Goal: Register for event/course: Register for event/course

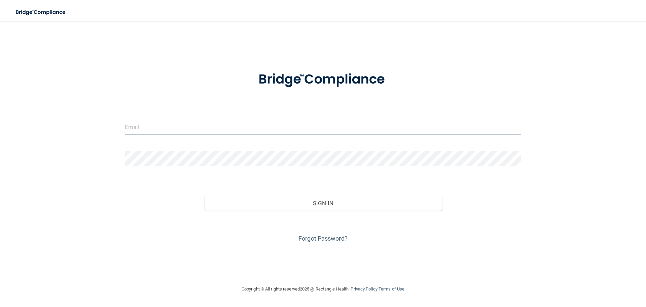
click at [150, 97] on input "email" at bounding box center [323, 126] width 396 height 15
type input "[PERSON_NAME][EMAIL_ADDRESS][PERSON_NAME][DOMAIN_NAME]"
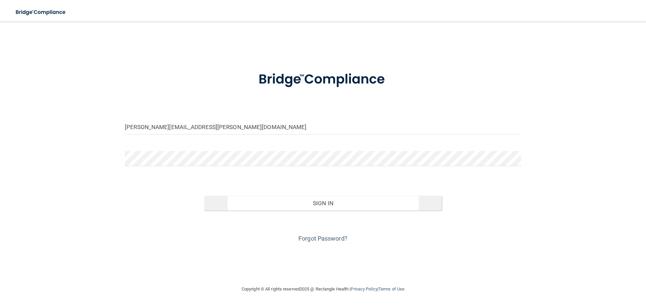
drag, startPoint x: 338, startPoint y: 195, endPoint x: 338, endPoint y: 199, distance: 4.4
click at [255, 97] on div "Sign In" at bounding box center [323, 196] width 407 height 28
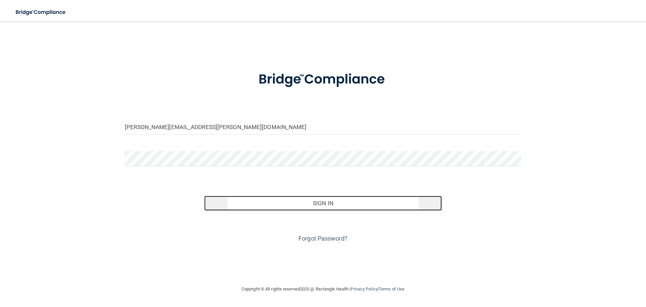
click at [255, 97] on button "Sign In" at bounding box center [323, 203] width 238 height 15
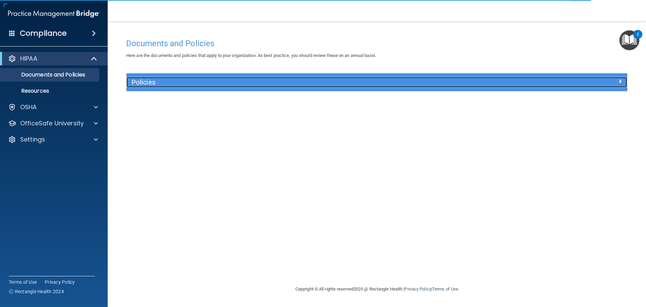
click at [165, 81] on h5 "Policies" at bounding box center [315, 81] width 366 height 7
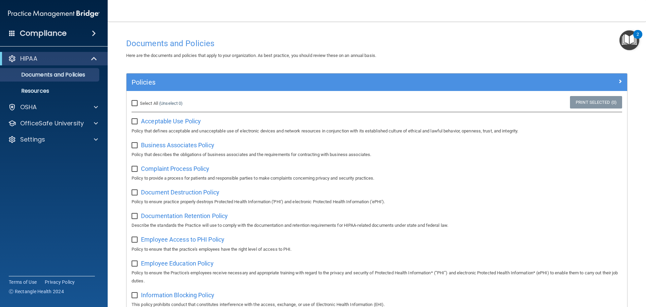
click at [135, 97] on input "Select All (Unselect 0) Unselect All" at bounding box center [136, 103] width 8 height 5
checkbox input "true"
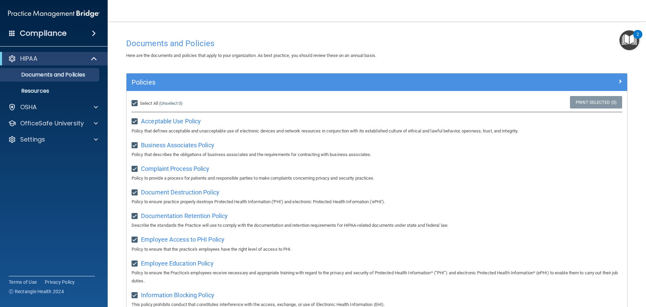
checkbox input "true"
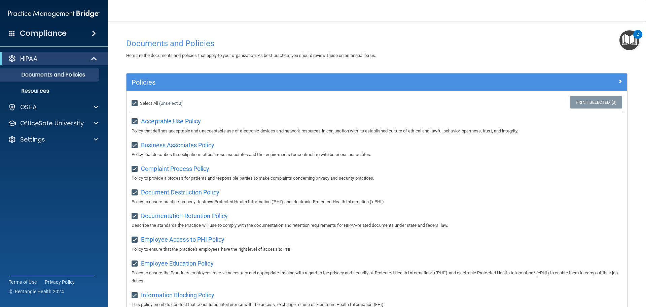
checkbox input "true"
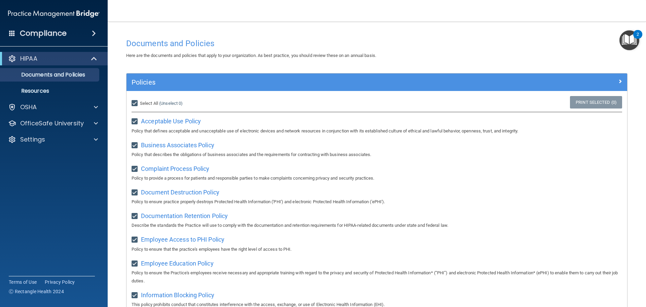
checkbox input "true"
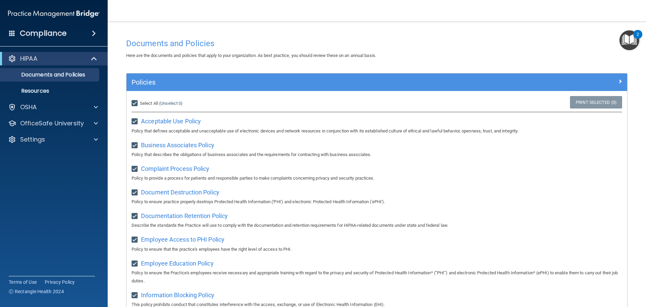
checkbox input "true"
click at [96, 97] on span at bounding box center [96, 107] width 4 height 8
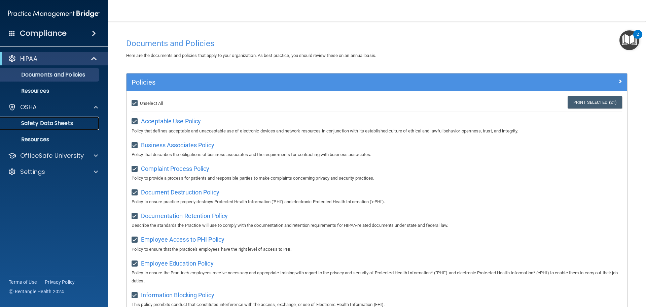
click at [48, 97] on link "Safety Data Sheets" at bounding box center [46, 122] width 106 height 13
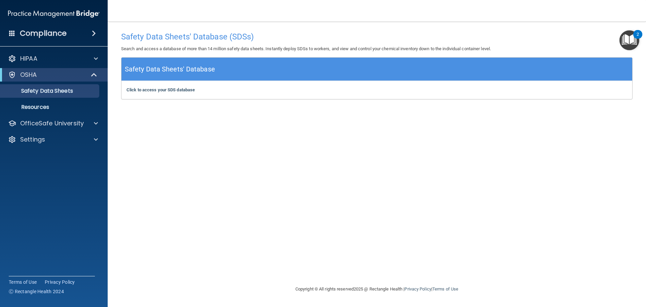
click at [92, 30] on span at bounding box center [94, 33] width 4 height 8
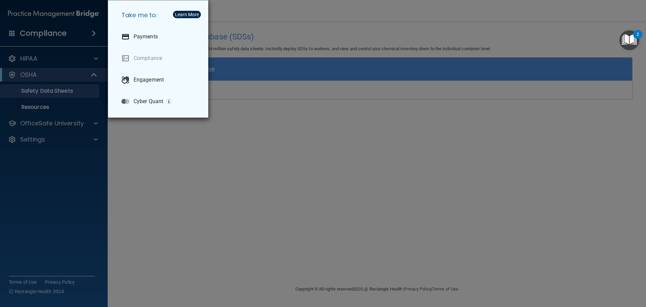
click at [36, 30] on div "Take me to: Payments Compliance Engagement Cyber Quant" at bounding box center [323, 153] width 646 height 307
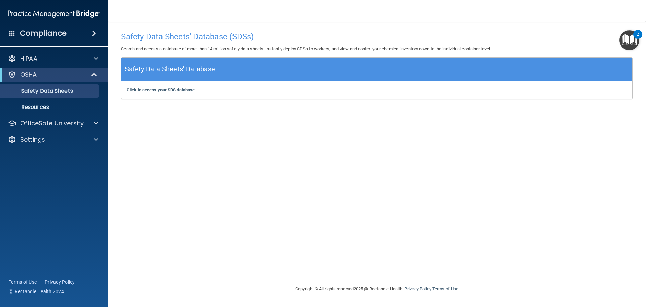
drag, startPoint x: 7, startPoint y: 31, endPoint x: 10, endPoint y: 31, distance: 3.4
click at [10, 31] on div "Compliance" at bounding box center [54, 33] width 108 height 15
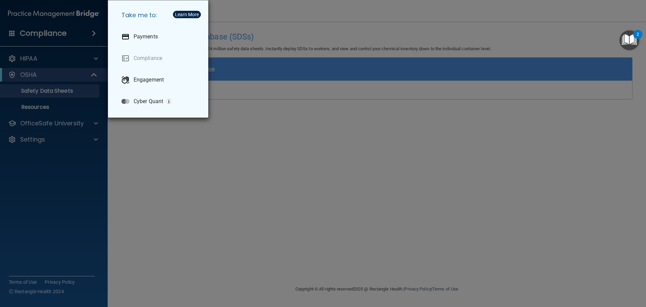
click at [10, 31] on div "Take me to: Payments Compliance Engagement Cyber Quant" at bounding box center [323, 153] width 646 height 307
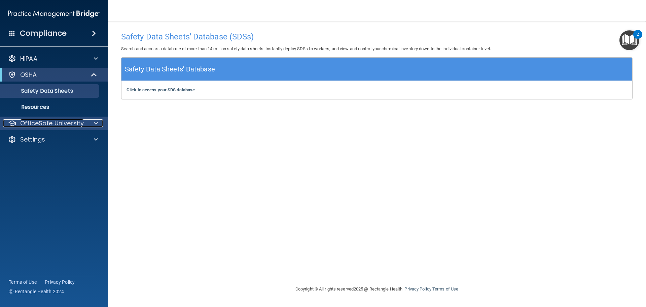
click at [42, 97] on p "OfficeSafe University" at bounding box center [52, 123] width 64 height 8
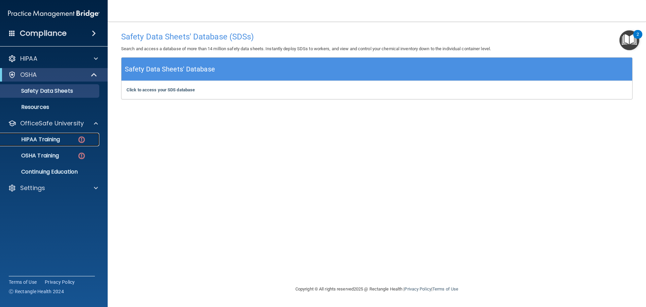
click at [47, 97] on link "HIPAA Training" at bounding box center [46, 139] width 106 height 13
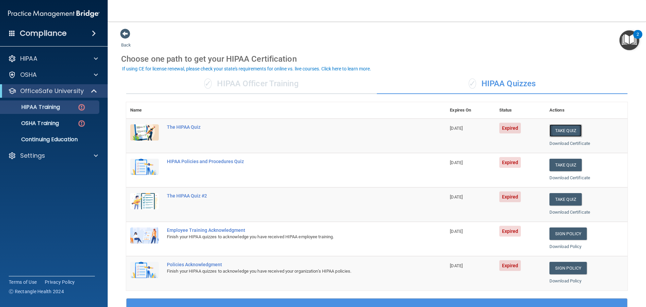
click at [255, 97] on button "Take Quiz" at bounding box center [566, 130] width 32 height 12
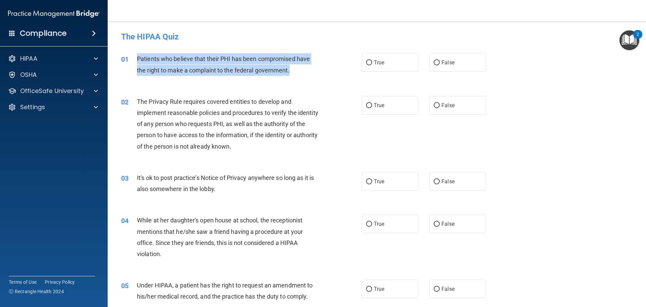
drag, startPoint x: 135, startPoint y: 57, endPoint x: 297, endPoint y: 73, distance: 163.0
click at [255, 73] on div "01 Patients who believe that their PHI has been compromised have the right to m…" at bounding box center [241, 66] width 261 height 26
copy div "Patients who believe that their PHI has been compromised have the right to make…"
click at [255, 64] on input "False" at bounding box center [437, 62] width 6 height 5
radio input "true"
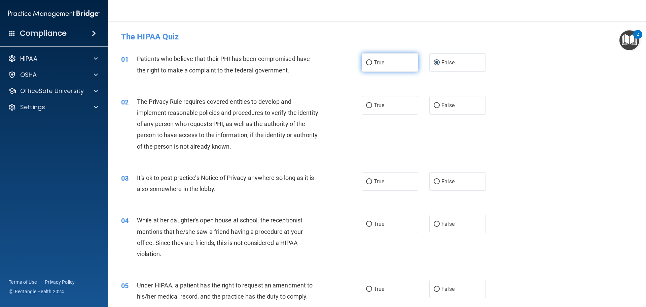
click at [255, 65] on span "True" at bounding box center [379, 62] width 10 height 6
click at [255, 65] on input "True" at bounding box center [369, 62] width 6 height 5
radio input "true"
radio input "false"
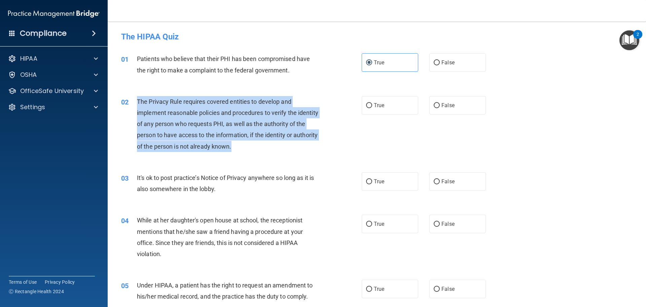
drag, startPoint x: 271, startPoint y: 143, endPoint x: 137, endPoint y: 103, distance: 139.8
click at [137, 97] on div "The Privacy Rule requires covered entities to develop and implement reasonable …" at bounding box center [231, 124] width 188 height 56
copy span "The Privacy Rule requires covered entities to develop and implement reasonable …"
click at [255, 97] on input "True" at bounding box center [369, 105] width 6 height 5
radio input "true"
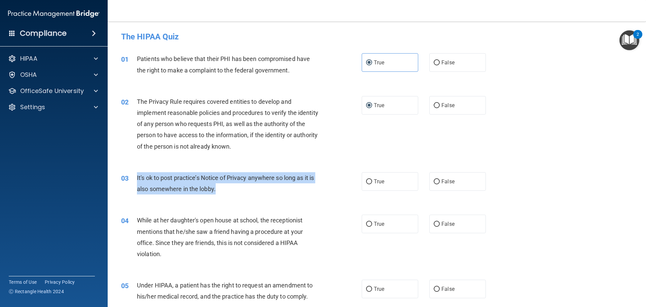
drag, startPoint x: 228, startPoint y: 193, endPoint x: 136, endPoint y: 181, distance: 92.6
click at [136, 97] on div "03 It's ok to post practice’s Notice of Privacy anywhere so long as it is also …" at bounding box center [241, 185] width 261 height 26
copy div "It's ok to post practice’s Notice of Privacy anywhere so long as it is also som…"
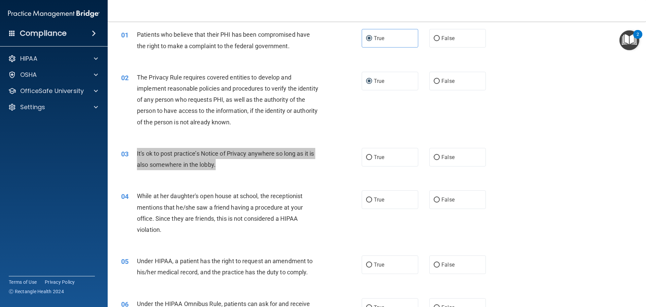
scroll to position [34, 0]
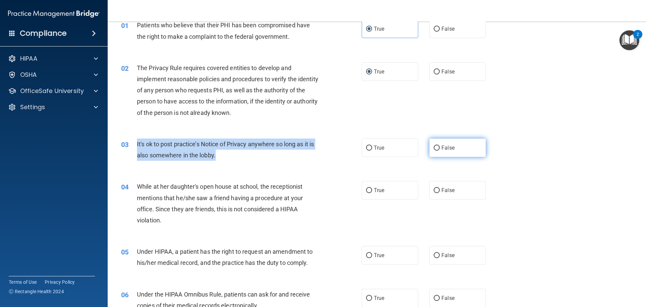
click at [255, 97] on input "False" at bounding box center [437, 147] width 6 height 5
radio input "true"
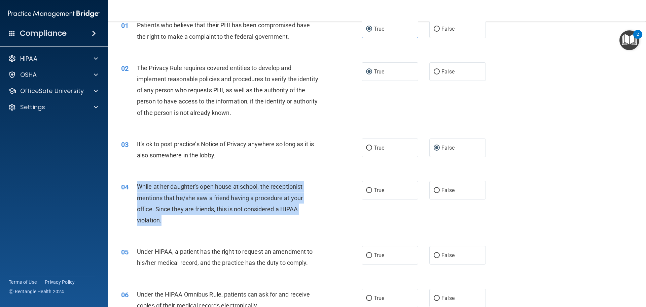
drag, startPoint x: 169, startPoint y: 223, endPoint x: 138, endPoint y: 187, distance: 48.2
click at [138, 97] on div "While at her daughter's open house at school, the receptionist mentions that he…" at bounding box center [231, 203] width 188 height 45
copy span "While at her daughter's open house at school, the receptionist mentions that he…"
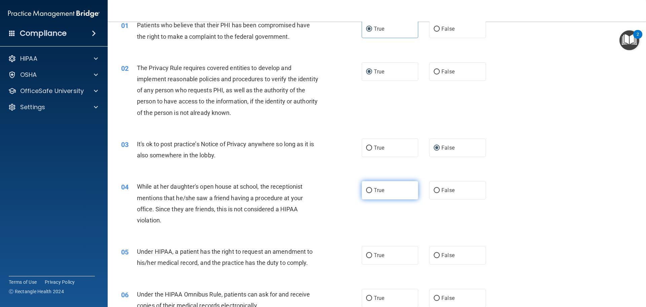
click at [255, 97] on label "True" at bounding box center [390, 190] width 57 height 19
click at [255, 97] on input "True" at bounding box center [369, 190] width 6 height 5
radio input "true"
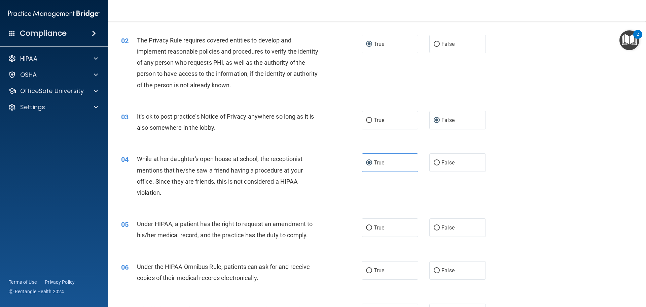
scroll to position [67, 0]
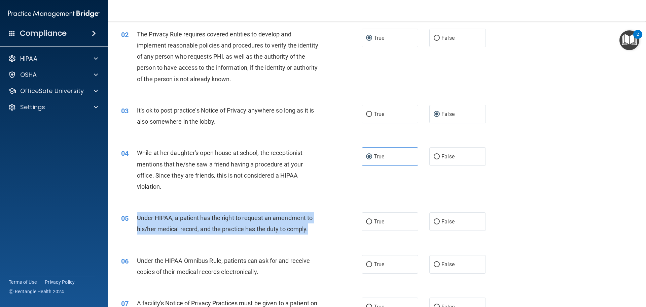
drag, startPoint x: 315, startPoint y: 232, endPoint x: 137, endPoint y: 219, distance: 179.2
click at [137, 97] on div "Under HIPAA, a patient has the right to request an amendment to his/her medical…" at bounding box center [231, 223] width 188 height 22
copy span "Under HIPAA, a patient has the right to request an amendment to his/her medical…"
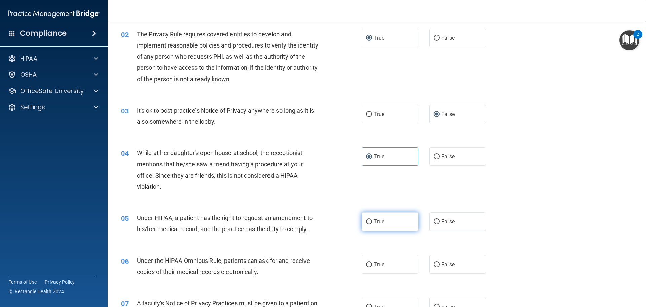
click at [255, 97] on span "True" at bounding box center [379, 221] width 10 height 6
click at [255, 97] on input "True" at bounding box center [369, 221] width 6 height 5
radio input "true"
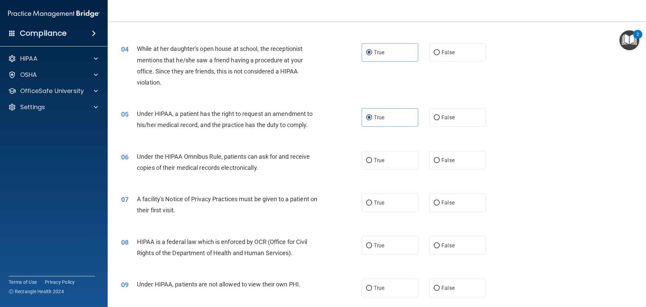
scroll to position [202, 0]
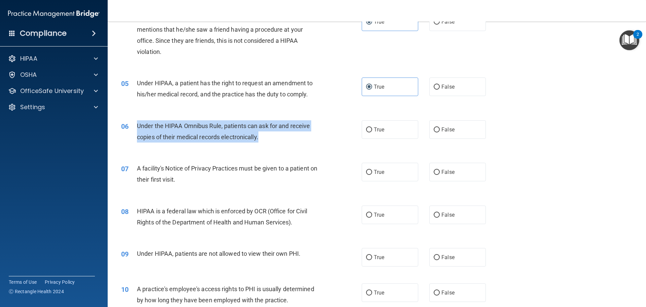
drag, startPoint x: 269, startPoint y: 138, endPoint x: 136, endPoint y: 123, distance: 133.8
click at [136, 97] on div "06 Under the HIPAA Omnibus Rule, patients can ask for and receive copies of the…" at bounding box center [241, 133] width 261 height 26
copy div "Under the HIPAA Omnibus Rule, patients can ask for and receive copies of their …"
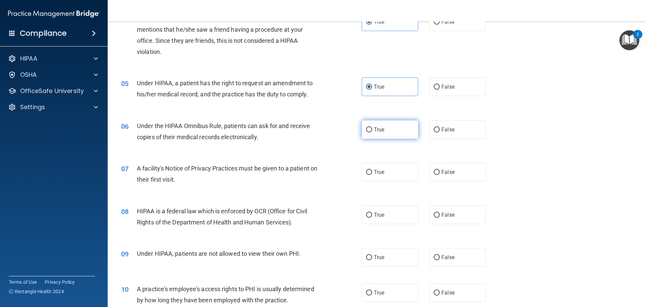
click at [255, 97] on span "True" at bounding box center [379, 129] width 10 height 6
click at [255, 97] on input "True" at bounding box center [369, 129] width 6 height 5
radio input "true"
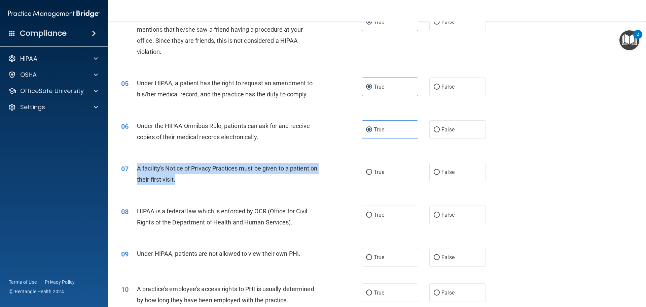
drag, startPoint x: 191, startPoint y: 178, endPoint x: 138, endPoint y: 170, distance: 53.8
click at [138, 97] on div "A facility's Notice of Privacy Practices must be given to a patient on their fi…" at bounding box center [231, 174] width 188 height 22
copy span "A facility's Notice of Privacy Practices must be given to a patient on their fi…"
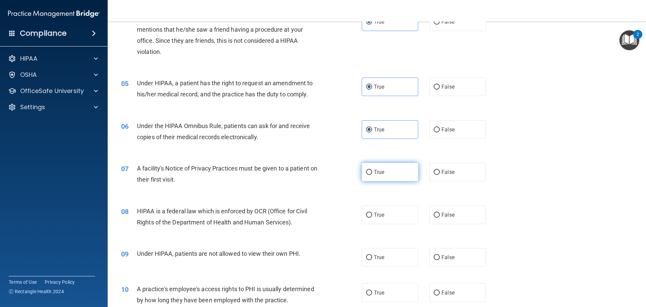
click at [255, 97] on span "True" at bounding box center [379, 172] width 10 height 6
click at [255, 97] on input "True" at bounding box center [369, 172] width 6 height 5
radio input "true"
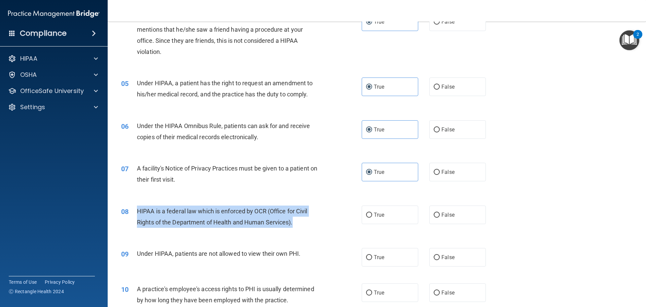
drag, startPoint x: 303, startPoint y: 225, endPoint x: 138, endPoint y: 211, distance: 165.5
click at [135, 97] on div "08 HIPAA is a federal law which is enforced by OCR (Office for Civil Rights of …" at bounding box center [241, 218] width 261 height 26
copy div "HIPAA is a federal law which is enforced by OCR (Office for Civil Rights of the…"
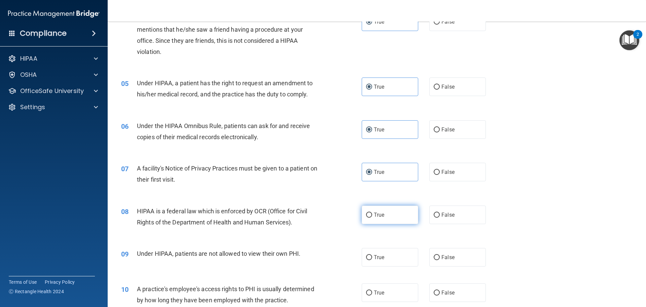
click at [255, 97] on label "True" at bounding box center [390, 214] width 57 height 19
click at [255, 97] on input "True" at bounding box center [369, 214] width 6 height 5
radio input "true"
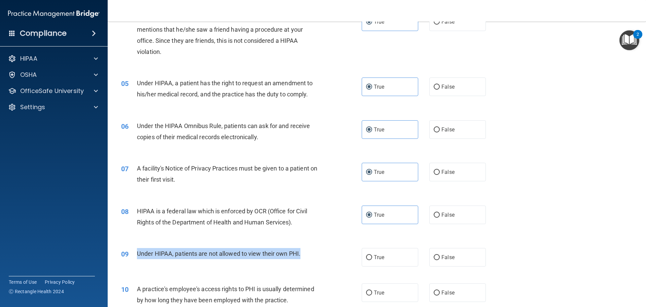
drag, startPoint x: 313, startPoint y: 255, endPoint x: 131, endPoint y: 253, distance: 181.8
click at [131, 97] on div "09 Under HIPAA, patients are not allowed to view their own PHI." at bounding box center [241, 255] width 261 height 14
copy div "Under HIPAA, patients are not allowed to view their own PHI."
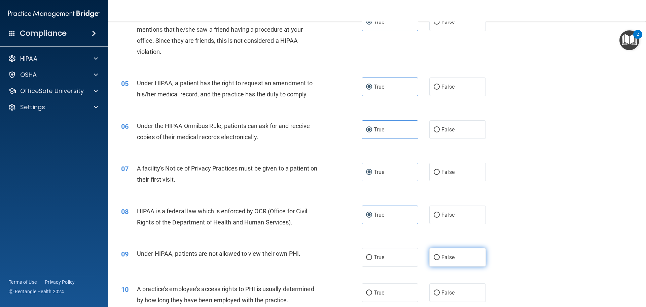
click at [255, 97] on label "False" at bounding box center [457, 257] width 57 height 19
click at [255, 97] on input "False" at bounding box center [437, 257] width 6 height 5
radio input "true"
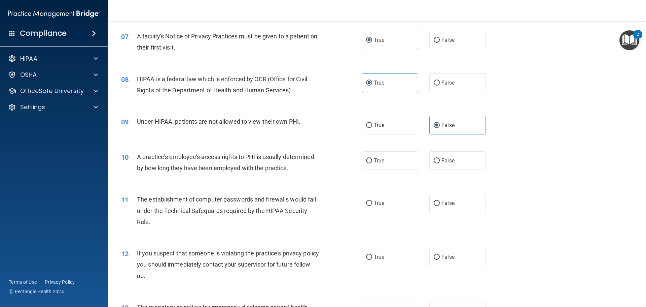
scroll to position [337, 0]
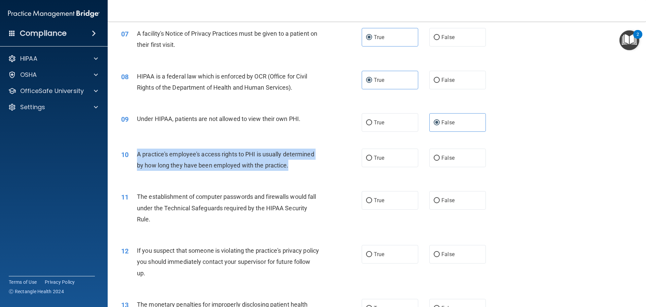
drag, startPoint x: 298, startPoint y: 168, endPoint x: 135, endPoint y: 156, distance: 163.4
click at [135, 97] on div "10 A practice's employee's access rights to PHI is usually determined by how lo…" at bounding box center [241, 161] width 261 height 26
copy div "A practice's employee's access rights to PHI is usually determined by how long …"
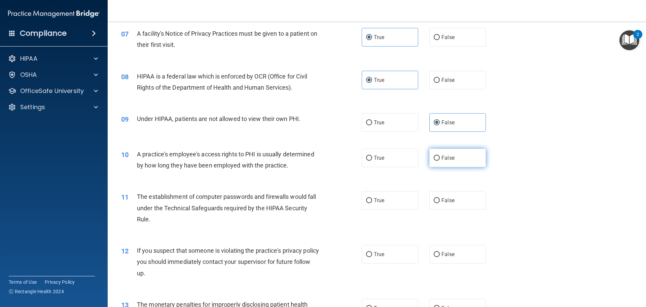
click at [255, 97] on label "False" at bounding box center [457, 157] width 57 height 19
click at [255, 97] on input "False" at bounding box center [437, 157] width 6 height 5
radio input "true"
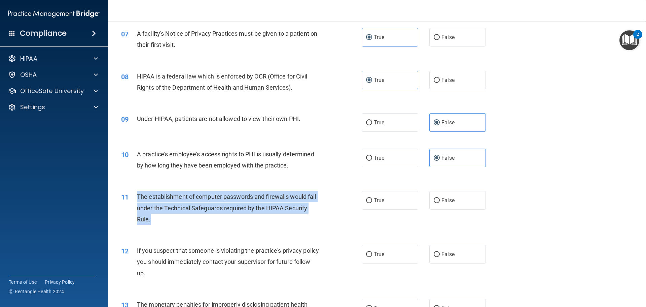
drag, startPoint x: 166, startPoint y: 218, endPoint x: 137, endPoint y: 194, distance: 37.5
click at [137, 97] on div "The establishment of computer passwords and firewalls would fall under the Tech…" at bounding box center [231, 208] width 188 height 34
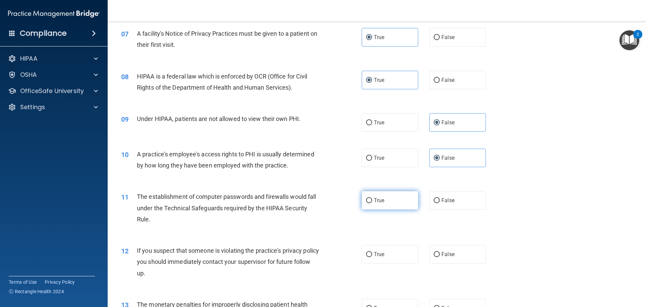
click at [255, 97] on label "True" at bounding box center [390, 200] width 57 height 19
click at [255, 97] on input "True" at bounding box center [369, 200] width 6 height 5
radio input "true"
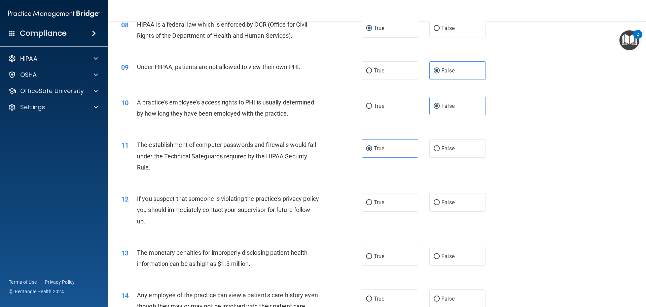
scroll to position [438, 0]
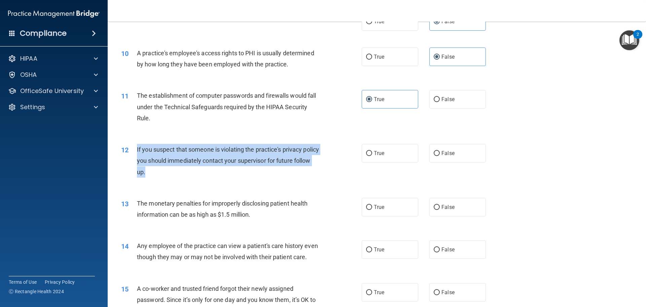
drag, startPoint x: 157, startPoint y: 169, endPoint x: 136, endPoint y: 148, distance: 29.7
click at [136, 97] on div "12 If you suspect that someone is violating the practice's privacy policy you s…" at bounding box center [241, 162] width 261 height 37
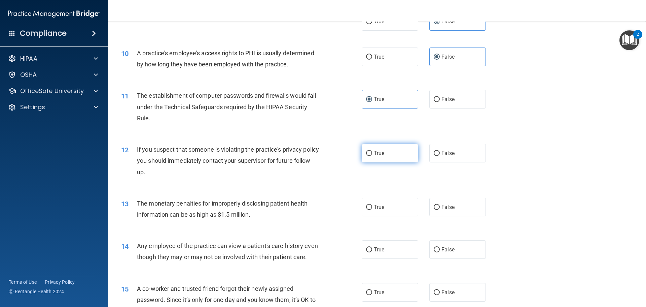
click at [255, 97] on label "True" at bounding box center [390, 153] width 57 height 19
click at [255, 97] on input "True" at bounding box center [369, 153] width 6 height 5
radio input "true"
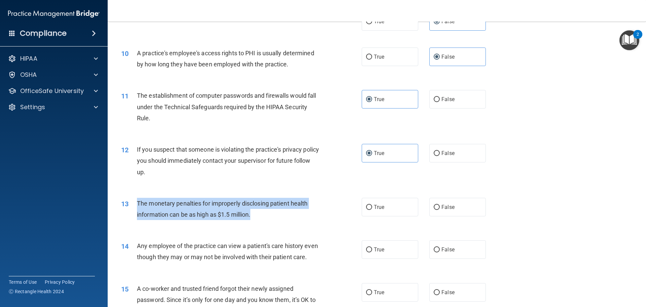
drag, startPoint x: 228, startPoint y: 211, endPoint x: 137, endPoint y: 205, distance: 91.1
click at [137, 97] on div "The monetary penalties for improperly disclosing patient health information can…" at bounding box center [231, 209] width 188 height 22
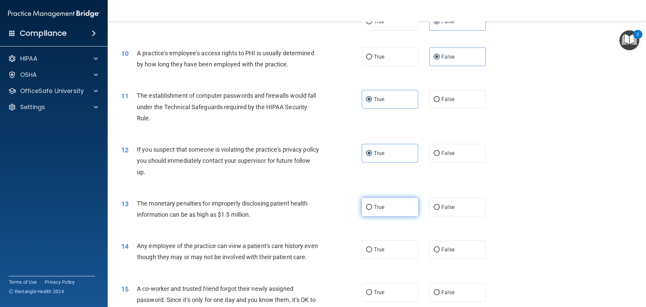
click at [255, 97] on label "True" at bounding box center [390, 207] width 57 height 19
click at [255, 97] on input "True" at bounding box center [369, 207] width 6 height 5
radio input "true"
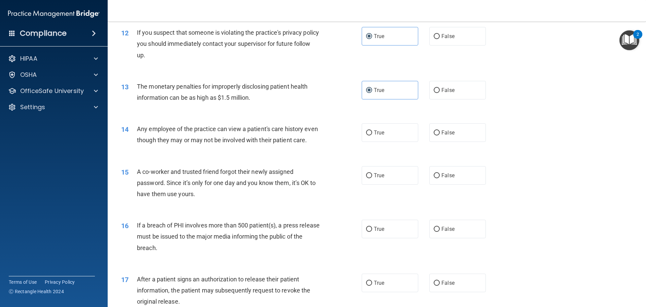
scroll to position [572, 0]
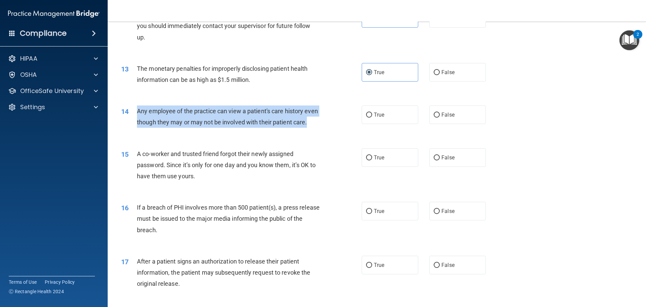
drag, startPoint x: 160, startPoint y: 133, endPoint x: 135, endPoint y: 113, distance: 32.5
click at [135, 97] on div "14 Any employee of the practice can view a patient's care history even though t…" at bounding box center [241, 118] width 261 height 26
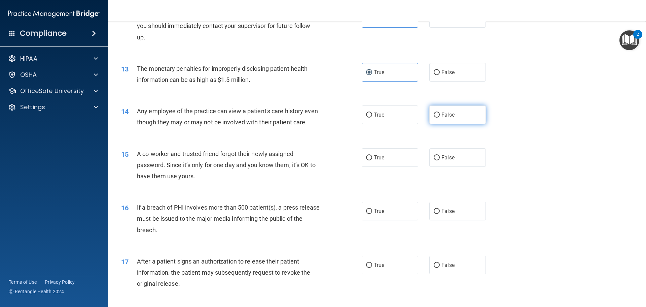
drag, startPoint x: 446, startPoint y: 120, endPoint x: 444, endPoint y: 124, distance: 4.1
click at [255, 97] on label "False" at bounding box center [457, 114] width 57 height 19
click at [255, 97] on input "False" at bounding box center [437, 114] width 6 height 5
radio input "true"
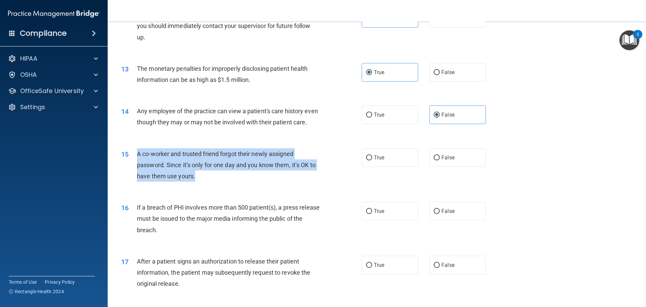
drag, startPoint x: 203, startPoint y: 189, endPoint x: 134, endPoint y: 166, distance: 73.5
click at [134, 97] on div "15 A co-worker and trusted friend forgot their newly assigned password. Since i…" at bounding box center [241, 166] width 261 height 37
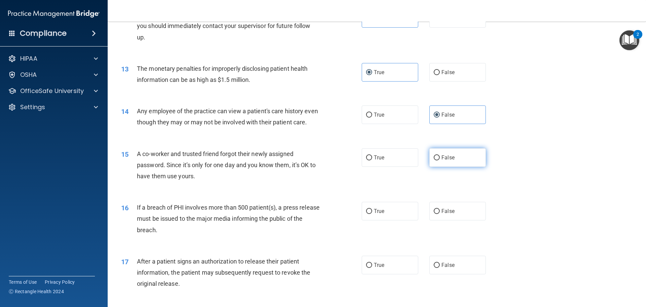
click at [255, 97] on label "False" at bounding box center [457, 157] width 57 height 19
click at [255, 97] on input "False" at bounding box center [437, 157] width 6 height 5
radio input "true"
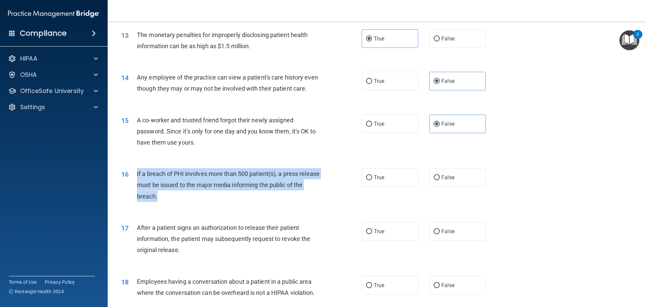
drag, startPoint x: 184, startPoint y: 204, endPoint x: 135, endPoint y: 186, distance: 52.7
click at [135, 97] on div "16 If a breach of PHI involves more than 500 patient(s), a press release must b…" at bounding box center [241, 186] width 261 height 37
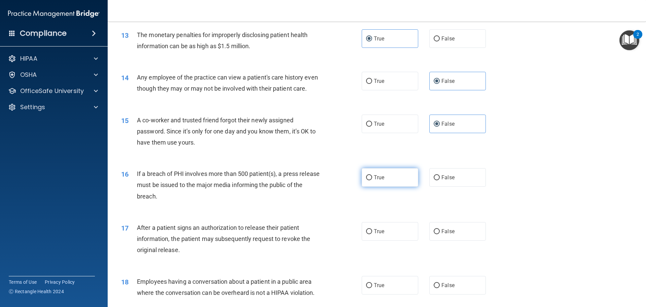
click at [255, 97] on label "True" at bounding box center [390, 177] width 57 height 19
click at [255, 97] on input "True" at bounding box center [369, 177] width 6 height 5
radio input "true"
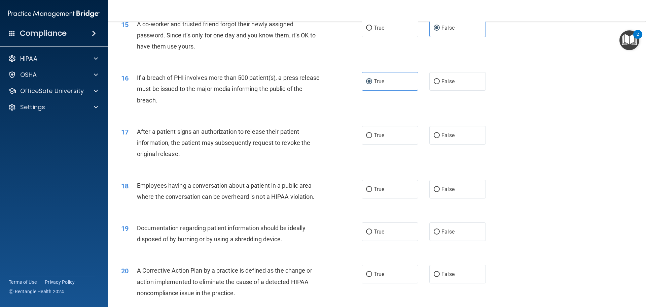
scroll to position [740, 0]
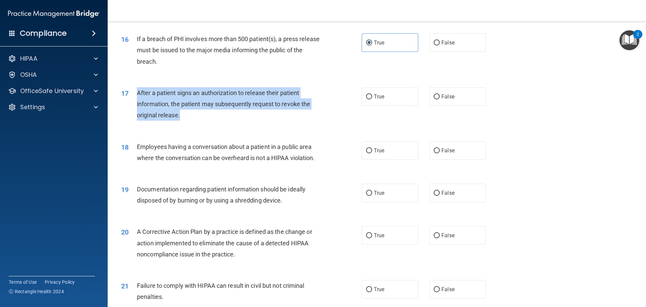
drag, startPoint x: 196, startPoint y: 131, endPoint x: 139, endPoint y: 106, distance: 62.5
click at [139, 97] on div "After a patient signs an authorization to release their patient information, th…" at bounding box center [231, 104] width 188 height 34
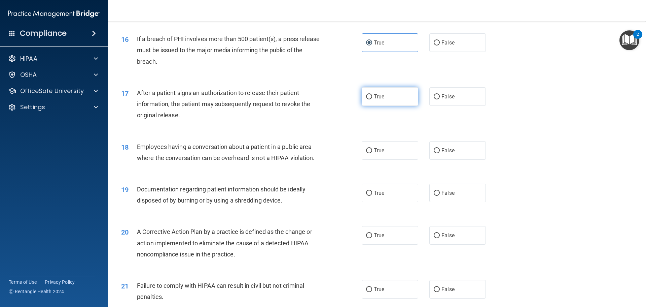
click at [255, 97] on label "True" at bounding box center [390, 96] width 57 height 19
click at [255, 97] on input "True" at bounding box center [369, 96] width 6 height 5
radio input "true"
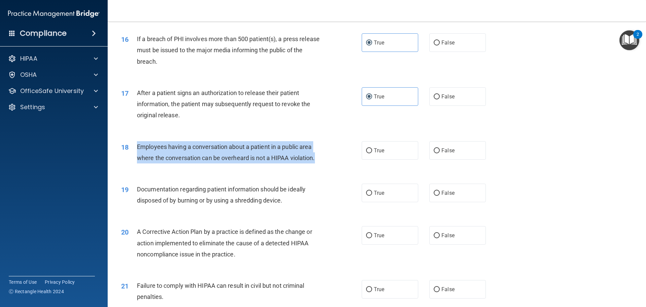
drag, startPoint x: 322, startPoint y: 171, endPoint x: 137, endPoint y: 160, distance: 185.1
click at [137, 97] on div "Employees having a conversation about a patient in a public area where the conv…" at bounding box center [231, 152] width 188 height 22
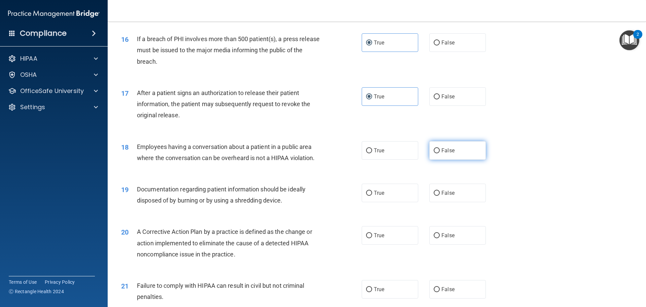
click at [255, 97] on label "False" at bounding box center [457, 150] width 57 height 19
click at [255, 97] on input "False" at bounding box center [437, 150] width 6 height 5
radio input "true"
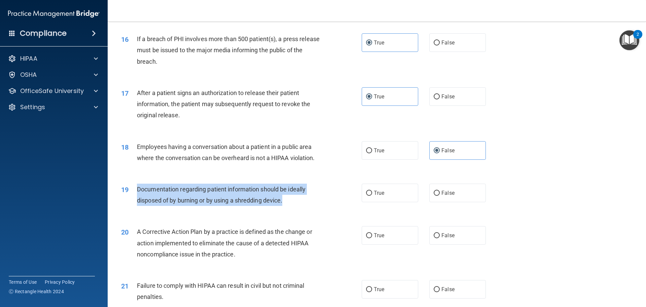
drag, startPoint x: 286, startPoint y: 211, endPoint x: 137, endPoint y: 200, distance: 149.8
click at [137, 97] on div "Documentation regarding patient information should be ideally disposed of by bu…" at bounding box center [231, 194] width 188 height 22
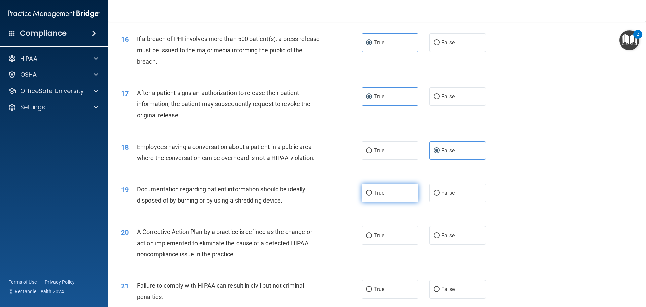
click at [255, 97] on span "True" at bounding box center [379, 192] width 10 height 6
click at [255, 97] on input "True" at bounding box center [369, 192] width 6 height 5
radio input "true"
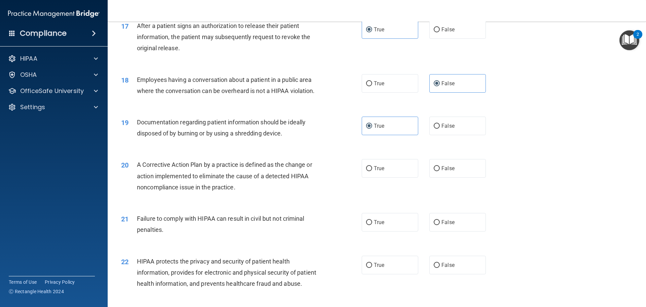
scroll to position [808, 0]
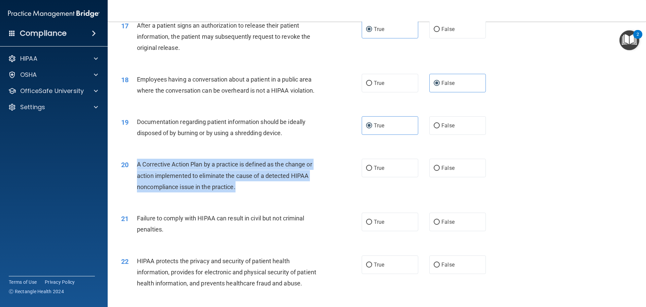
drag, startPoint x: 253, startPoint y: 198, endPoint x: 141, endPoint y: 180, distance: 113.5
click at [138, 97] on div "A Corrective Action Plan by a practice is defined as the change or action imple…" at bounding box center [231, 176] width 188 height 34
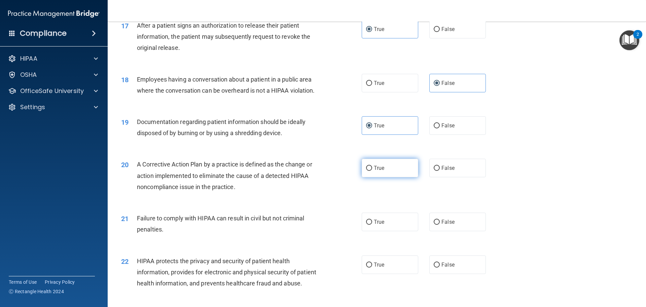
click at [255, 97] on label "True" at bounding box center [390, 168] width 57 height 19
click at [255, 97] on input "True" at bounding box center [369, 168] width 6 height 5
radio input "true"
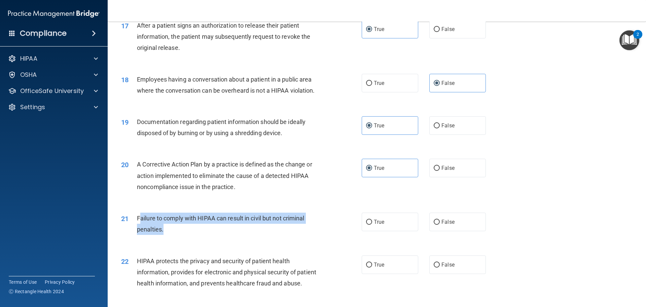
drag, startPoint x: 173, startPoint y: 246, endPoint x: 139, endPoint y: 229, distance: 38.5
click at [139, 97] on div "Failure to comply with HIPAA can result in civil but not criminal penalties." at bounding box center [231, 223] width 188 height 22
click at [196, 97] on div "Failure to comply with HIPAA can result in civil but not criminal penalties." at bounding box center [231, 223] width 188 height 22
drag, startPoint x: 180, startPoint y: 240, endPoint x: 132, endPoint y: 228, distance: 48.9
click at [132, 97] on div "21 Failure to comply with HIPAA can result in civil but not criminal penalties." at bounding box center [241, 225] width 261 height 26
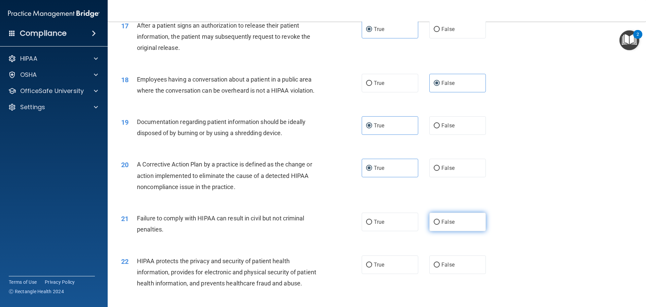
drag, startPoint x: 452, startPoint y: 235, endPoint x: 464, endPoint y: 237, distance: 12.0
click at [255, 97] on label "False" at bounding box center [457, 221] width 57 height 19
click at [255, 97] on input "False" at bounding box center [437, 221] width 6 height 5
radio input "true"
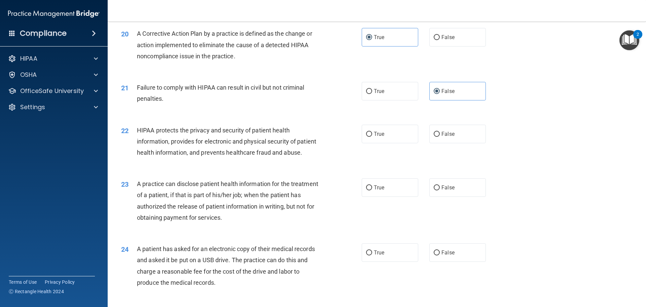
scroll to position [942, 0]
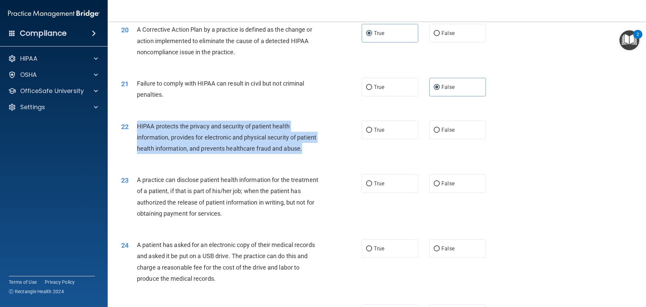
drag, startPoint x: 159, startPoint y: 172, endPoint x: 134, endPoint y: 135, distance: 44.6
click at [134, 97] on div "22 HIPAA protects the privacy and security of patient health information, provi…" at bounding box center [241, 138] width 261 height 37
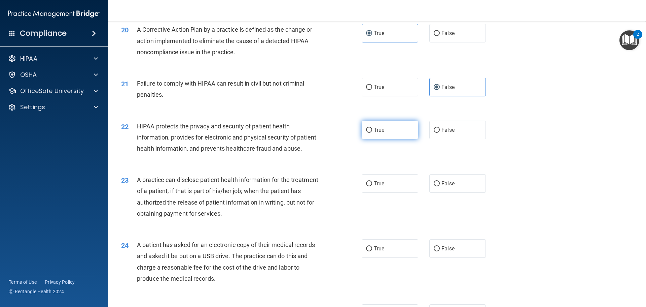
click at [255, 97] on label "True" at bounding box center [390, 129] width 57 height 19
click at [255, 97] on input "True" at bounding box center [369, 130] width 6 height 5
radio input "true"
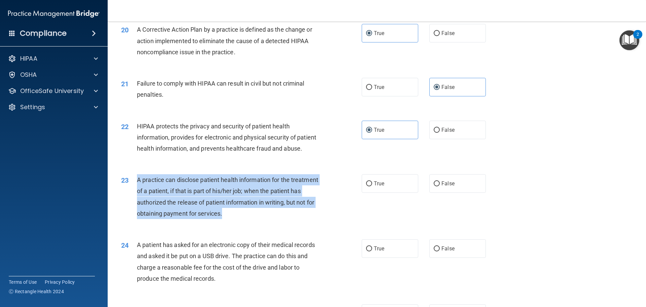
drag, startPoint x: 272, startPoint y: 240, endPoint x: 136, endPoint y: 201, distance: 141.4
click at [136, 97] on div "23 A practice can disclose patient health information for the treatment of a pa…" at bounding box center [241, 198] width 261 height 48
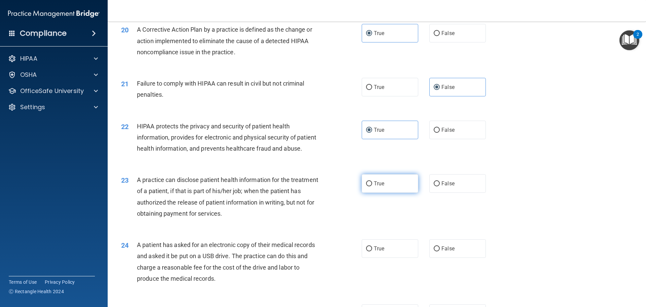
click at [255, 97] on label "True" at bounding box center [390, 183] width 57 height 19
click at [255, 97] on input "True" at bounding box center [369, 183] width 6 height 5
radio input "true"
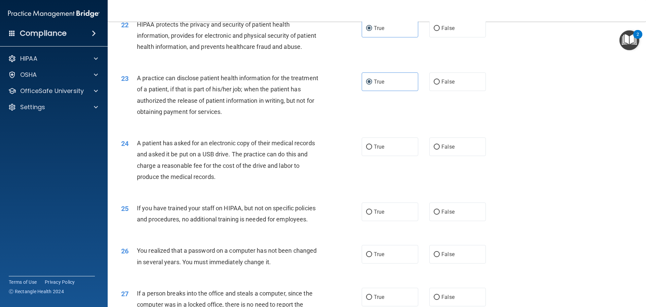
scroll to position [1111, 0]
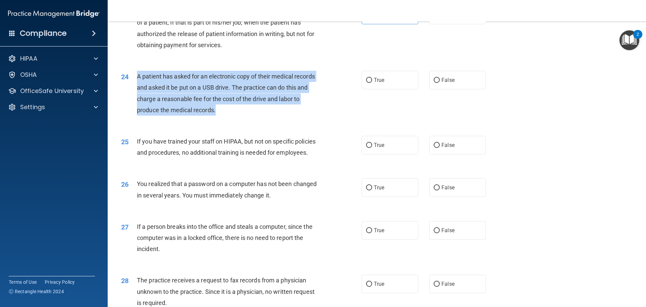
drag, startPoint x: 135, startPoint y: 98, endPoint x: 228, endPoint y: 130, distance: 97.6
click at [228, 97] on div "24 A patient has asked for an electronic copy of their medical records and aske…" at bounding box center [241, 95] width 261 height 48
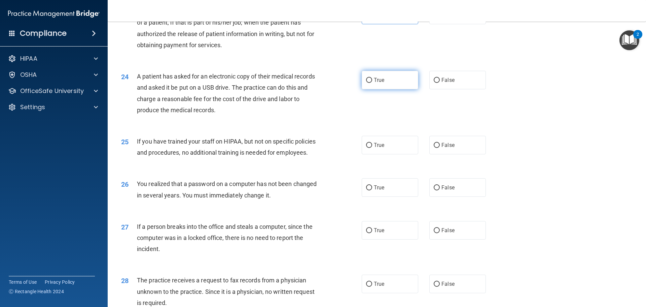
click at [255, 89] on label "True" at bounding box center [390, 80] width 57 height 19
click at [255, 83] on input "True" at bounding box center [369, 80] width 6 height 5
radio input "true"
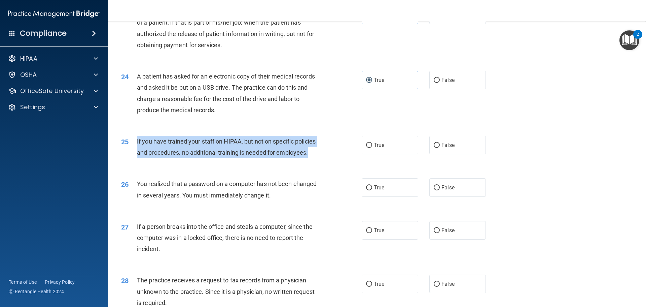
drag, startPoint x: 308, startPoint y: 175, endPoint x: 131, endPoint y: 165, distance: 177.7
click at [131, 97] on div "25 If you have trained your staff on HIPAA, but not on specific policies and pr…" at bounding box center [241, 149] width 261 height 26
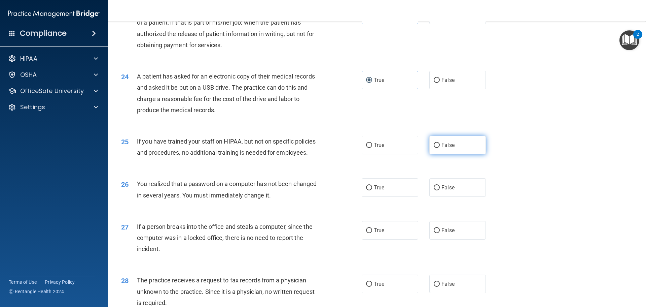
click at [255, 97] on label "False" at bounding box center [457, 145] width 57 height 19
click at [255, 97] on input "False" at bounding box center [437, 145] width 6 height 5
radio input "true"
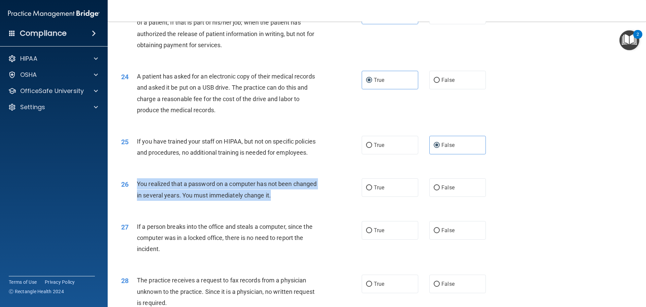
drag, startPoint x: 280, startPoint y: 217, endPoint x: 137, endPoint y: 208, distance: 143.0
click at [137, 97] on div "You realized that a password on a computer has not been changed in several year…" at bounding box center [231, 189] width 188 height 22
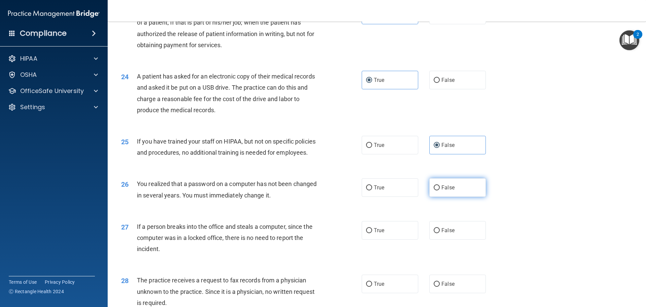
click at [255, 97] on label "False" at bounding box center [457, 187] width 57 height 19
click at [255, 97] on input "False" at bounding box center [437, 187] width 6 height 5
radio input "true"
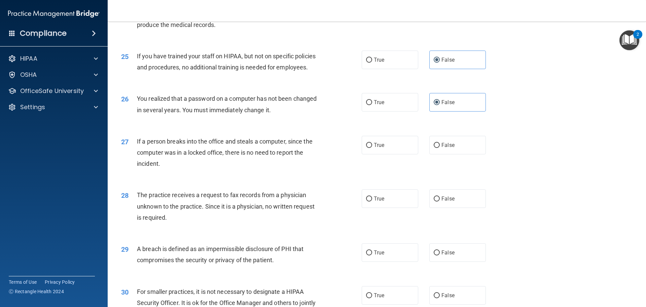
scroll to position [1212, 0]
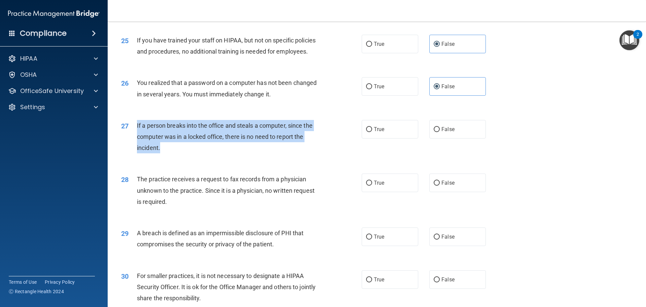
drag, startPoint x: 168, startPoint y: 166, endPoint x: 131, endPoint y: 145, distance: 42.3
click at [131, 97] on div "27 If a person breaks into the office and steals a computer, since the computer…" at bounding box center [241, 138] width 261 height 37
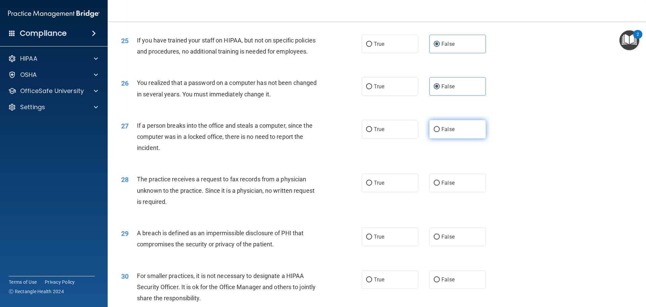
click at [255, 97] on span "False" at bounding box center [448, 129] width 13 height 6
click at [255, 97] on input "False" at bounding box center [437, 129] width 6 height 5
radio input "true"
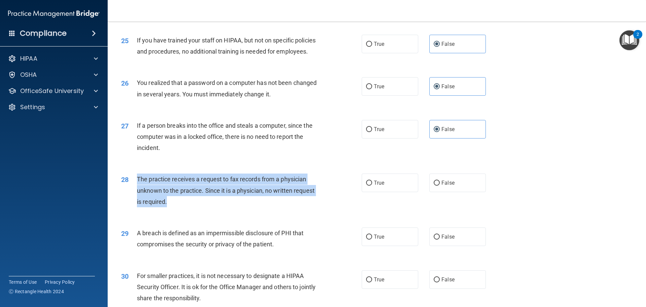
drag, startPoint x: 176, startPoint y: 223, endPoint x: 138, endPoint y: 201, distance: 43.4
click at [138, 97] on div "The practice receives a request to fax records from a physician unknown to the …" at bounding box center [231, 190] width 188 height 34
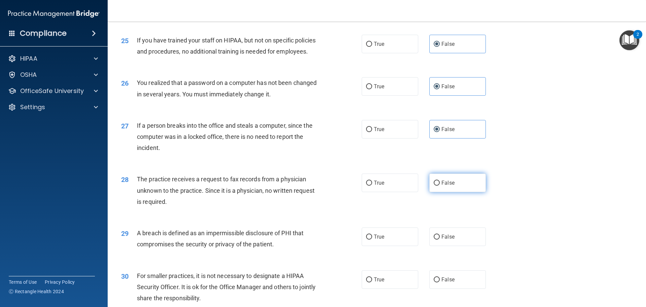
click at [255, 97] on label "False" at bounding box center [457, 182] width 57 height 19
click at [255, 97] on input "False" at bounding box center [437, 182] width 6 height 5
radio input "true"
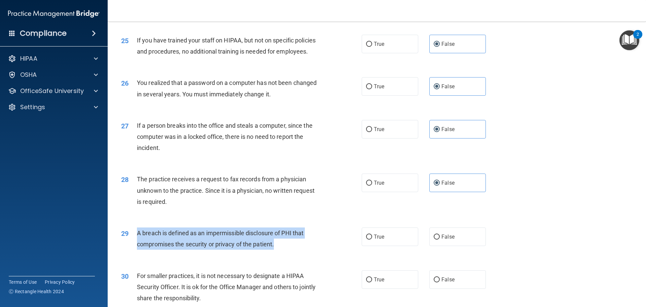
drag, startPoint x: 282, startPoint y: 269, endPoint x: 136, endPoint y: 255, distance: 146.4
click at [136, 97] on div "29 A breach is defined as an impermissible disclosure of PHI that compromises t…" at bounding box center [241, 240] width 261 height 26
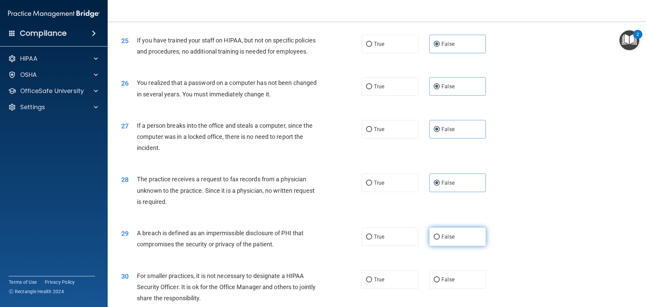
click at [255, 97] on label "False" at bounding box center [457, 236] width 57 height 19
click at [255, 97] on input "False" at bounding box center [437, 236] width 6 height 5
radio input "true"
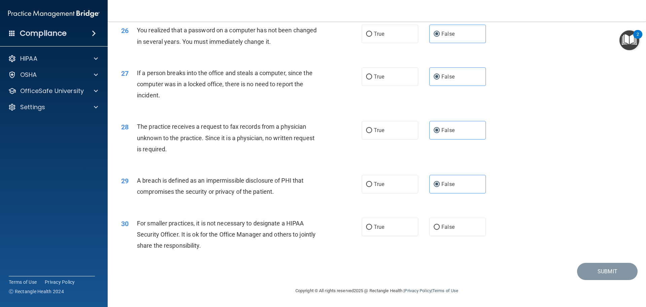
scroll to position [1286, 0]
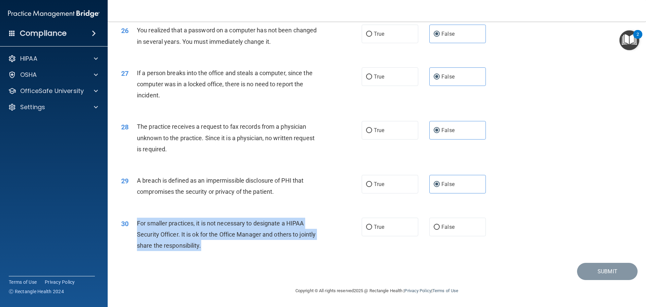
drag, startPoint x: 223, startPoint y: 245, endPoint x: 136, endPoint y: 226, distance: 88.9
click at [136, 97] on div "30 For smaller practices, it is not necessary to designate a HIPAA Security Off…" at bounding box center [241, 235] width 261 height 37
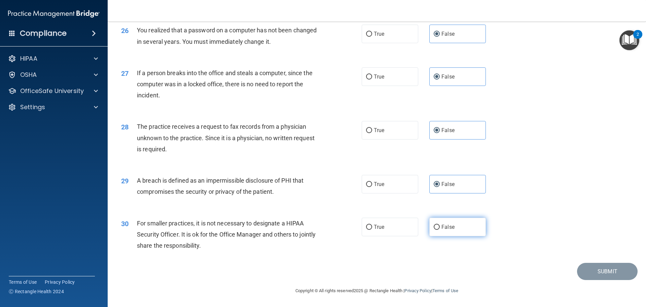
click at [255, 97] on label "False" at bounding box center [457, 226] width 57 height 19
click at [255, 97] on input "False" at bounding box center [437, 226] width 6 height 5
radio input "true"
click at [255, 93] on div "27 If a person breaks into the office and steals a computer, since the computer…" at bounding box center [377, 86] width 522 height 54
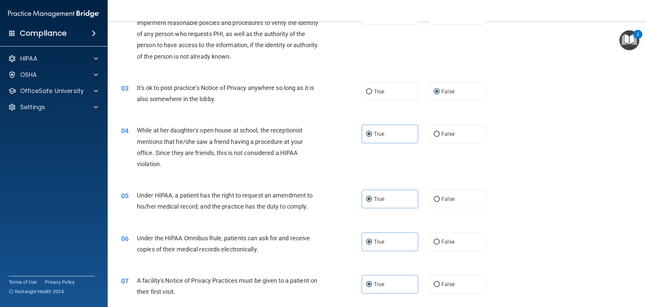
scroll to position [0, 0]
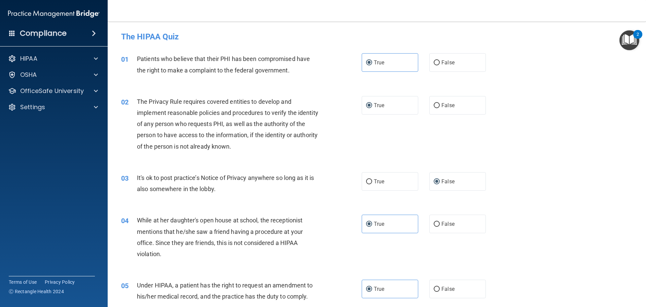
click at [255, 97] on div "04 While at her daughter's open house at school, the receptionist mentions that…" at bounding box center [377, 238] width 522 height 65
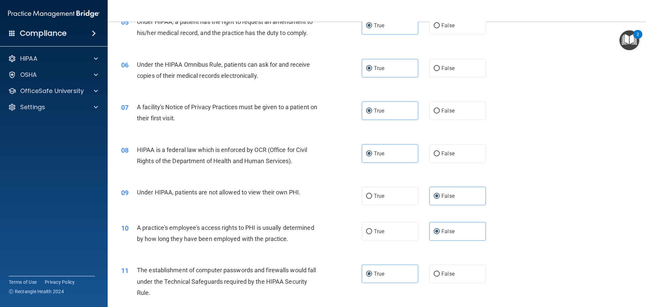
scroll to position [269, 0]
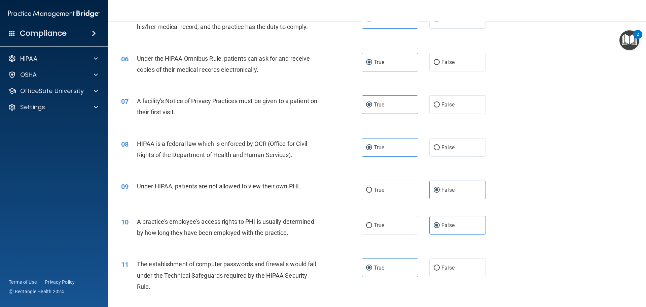
click at [255, 97] on div "10 A practice's employee's access rights to PHI is usually determined by how lo…" at bounding box center [377, 228] width 522 height 42
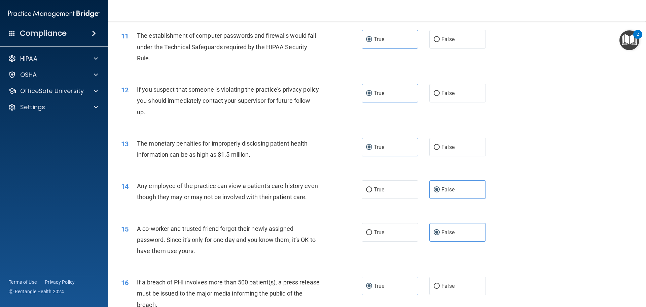
scroll to position [538, 0]
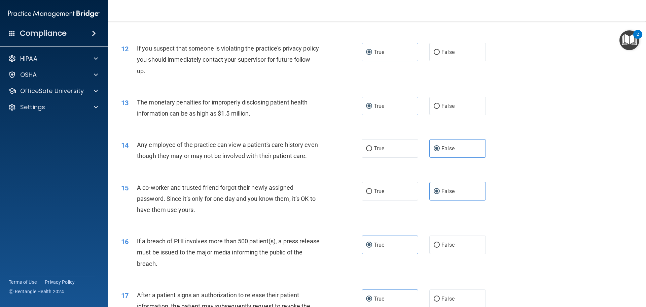
click at [255, 97] on div "15 A co-worker and trusted friend forgot their newly assigned password. Since i…" at bounding box center [377, 200] width 522 height 54
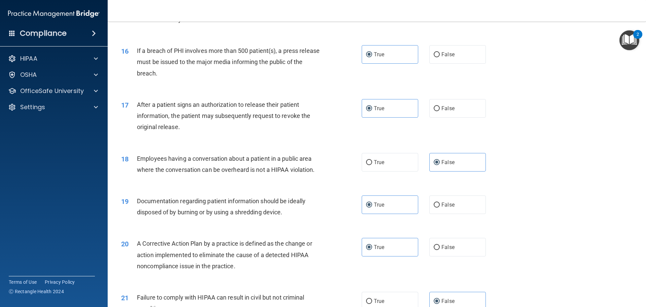
scroll to position [740, 0]
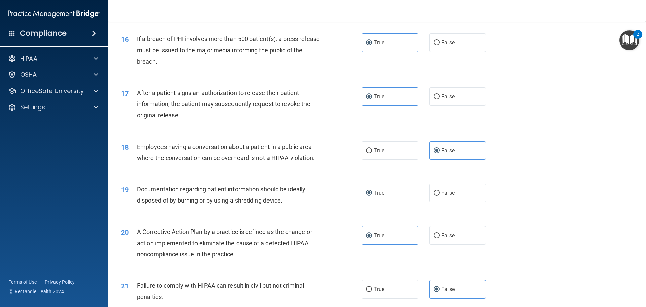
click at [255, 97] on div "19 Documentation regarding patient information should be ideally disposed of by…" at bounding box center [377, 196] width 522 height 42
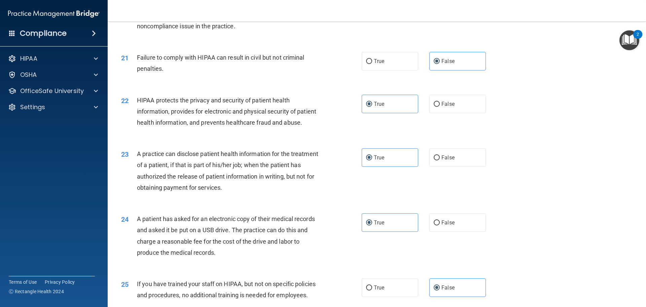
scroll to position [976, 0]
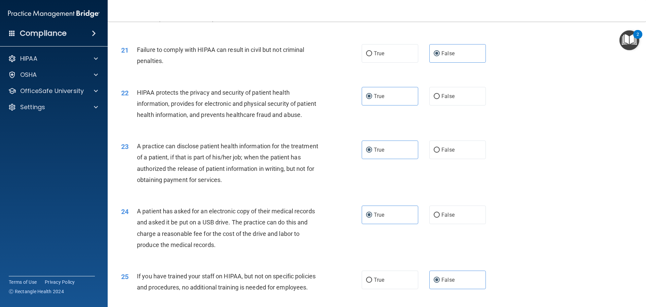
drag, startPoint x: 538, startPoint y: 196, endPoint x: 555, endPoint y: 182, distance: 21.8
click at [255, 97] on div "23 A practice can disclose patient health information for the treatment of a pa…" at bounding box center [377, 164] width 522 height 65
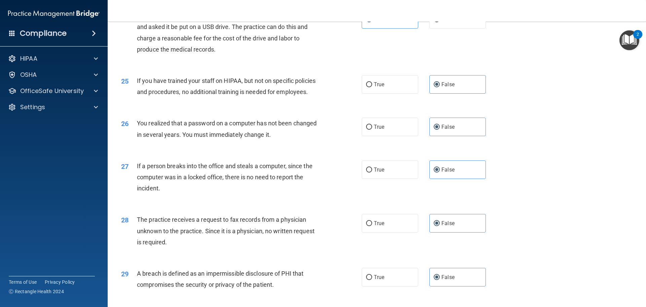
scroll to position [1178, 0]
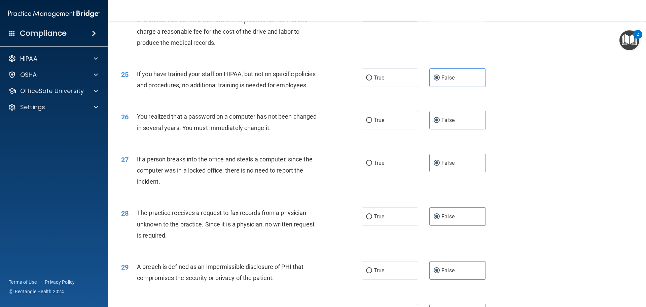
click at [255, 97] on div "28 The practice receives a request to fax records from a physician unknown to t…" at bounding box center [377, 226] width 522 height 54
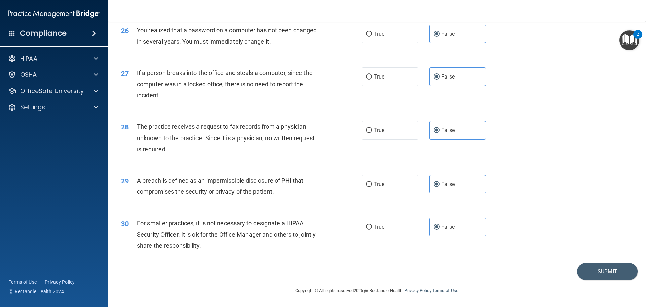
scroll to position [1286, 0]
click at [255, 97] on button "Submit" at bounding box center [607, 271] width 61 height 17
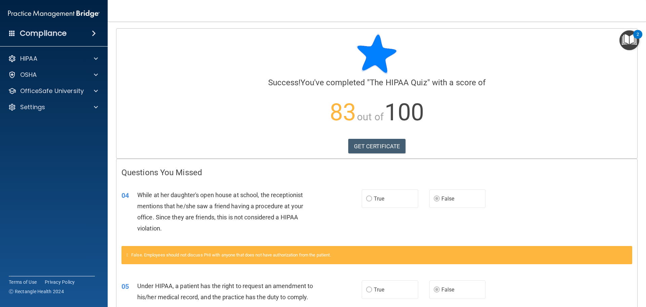
click at [255, 97] on div "04 While at her daughter's open house at school, the receptionist mentions that…" at bounding box center [376, 213] width 521 height 65
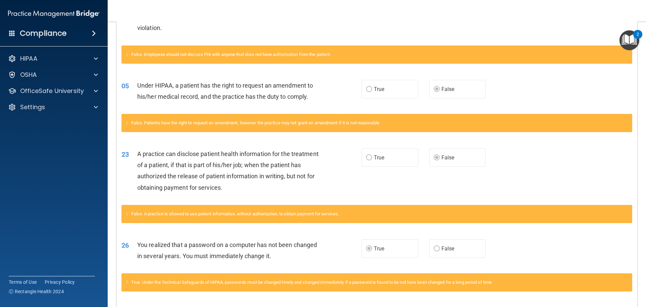
scroll to position [202, 0]
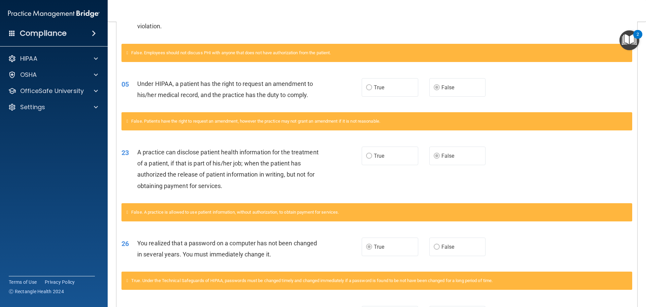
click at [255, 97] on div "26 You realized that a password on a computer has not been changed in several y…" at bounding box center [376, 250] width 521 height 42
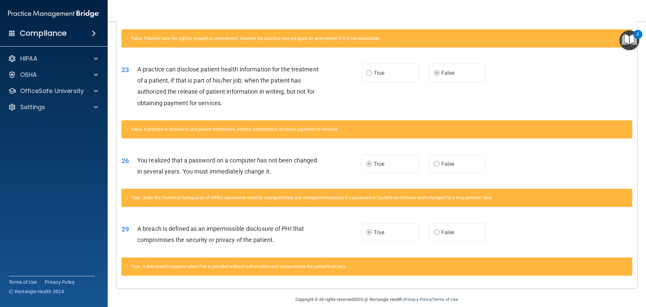
scroll to position [293, 0]
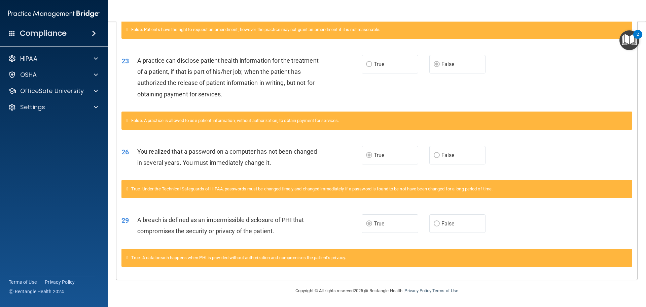
drag, startPoint x: 601, startPoint y: 84, endPoint x: 602, endPoint y: 102, distance: 17.2
click at [255, 85] on div "23 A practice can disclose patient health information for the treatment of a pa…" at bounding box center [376, 78] width 521 height 65
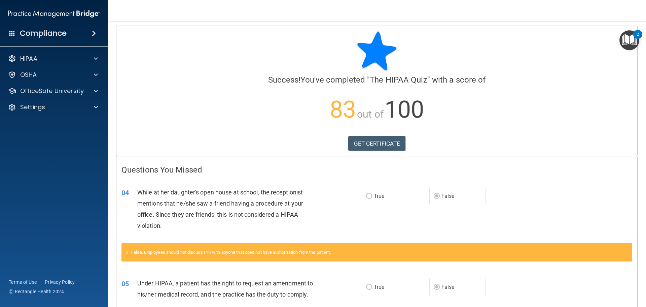
scroll to position [0, 0]
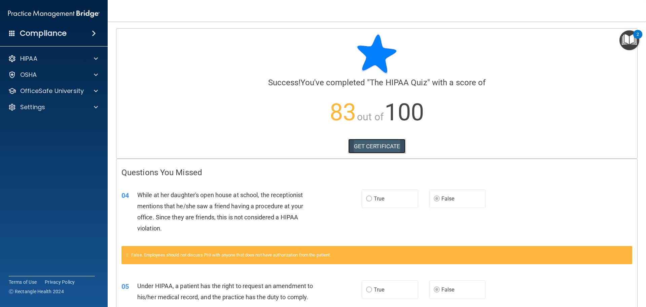
click at [255, 97] on link "GET CERTIFICATE" at bounding box center [377, 146] width 58 height 15
click at [95, 30] on span at bounding box center [94, 33] width 4 height 8
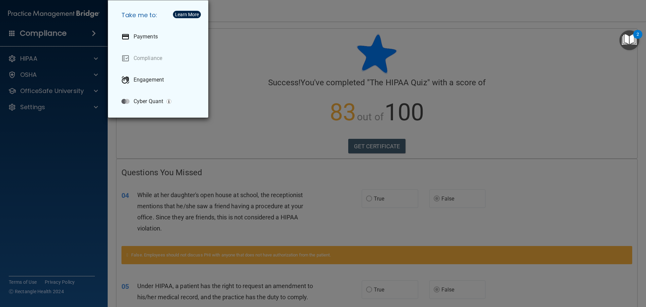
click at [72, 34] on div "Take me to: Payments Compliance Engagement Cyber Quant" at bounding box center [323, 153] width 646 height 307
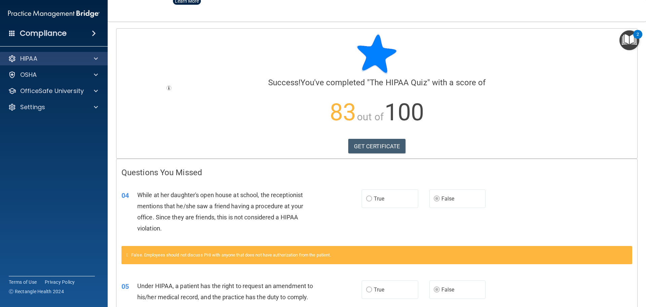
click at [31, 53] on div "HIPAA" at bounding box center [54, 58] width 108 height 13
click at [96, 55] on span at bounding box center [96, 59] width 4 height 8
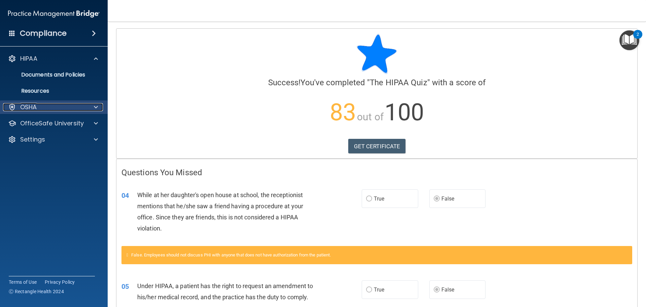
click at [96, 97] on span at bounding box center [96, 107] width 4 height 8
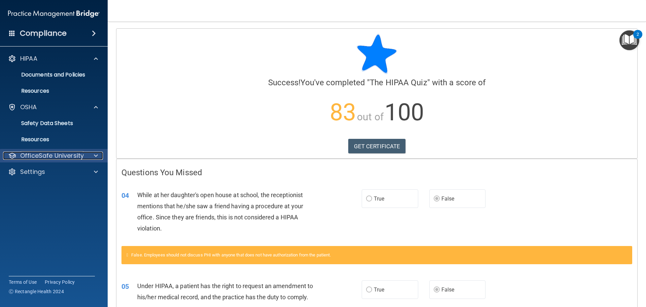
click at [95, 97] on span at bounding box center [96, 155] width 4 height 8
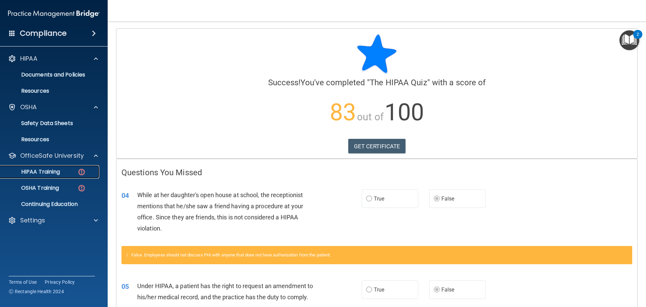
click at [35, 97] on p "HIPAA Training" at bounding box center [32, 171] width 56 height 7
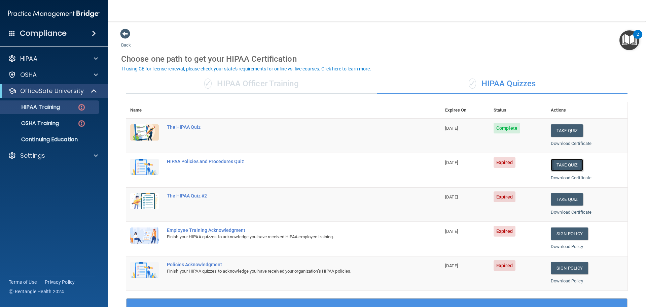
click at [255, 97] on button "Take Quiz" at bounding box center [567, 165] width 32 height 12
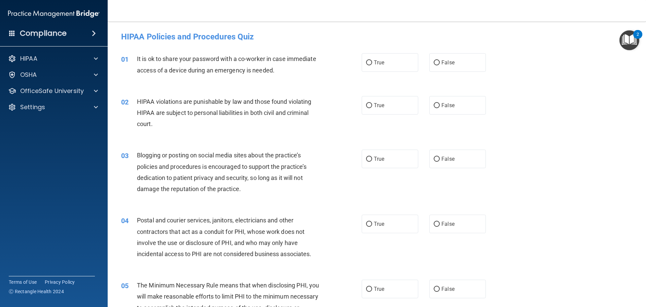
click at [255, 97] on div "HIPAA violations are punishable by law and those found violating HIPAA are subj…" at bounding box center [231, 113] width 188 height 34
click at [255, 68] on label "False" at bounding box center [457, 62] width 57 height 19
click at [255, 65] on input "False" at bounding box center [437, 62] width 6 height 5
radio input "true"
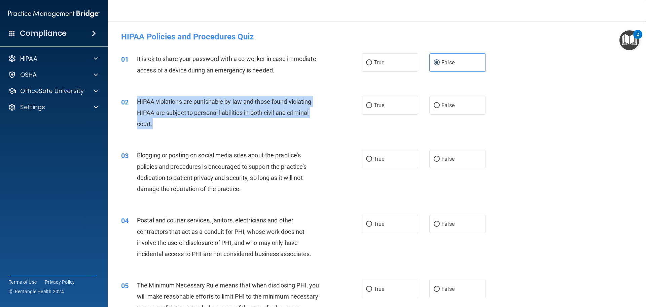
drag, startPoint x: 138, startPoint y: 102, endPoint x: 166, endPoint y: 122, distance: 34.5
click at [166, 97] on div "HIPAA violations are punishable by law and those found violating HIPAA are subj…" at bounding box center [231, 113] width 188 height 34
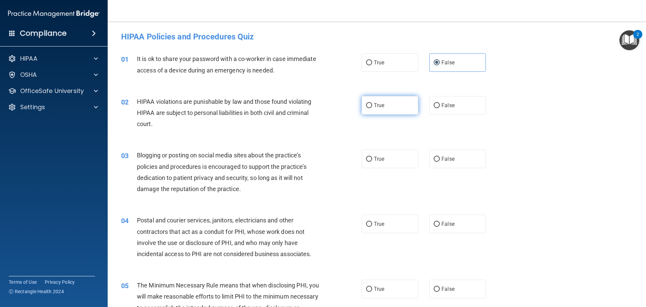
click at [255, 97] on label "True" at bounding box center [390, 105] width 57 height 19
click at [255, 97] on input "True" at bounding box center [369, 105] width 6 height 5
radio input "true"
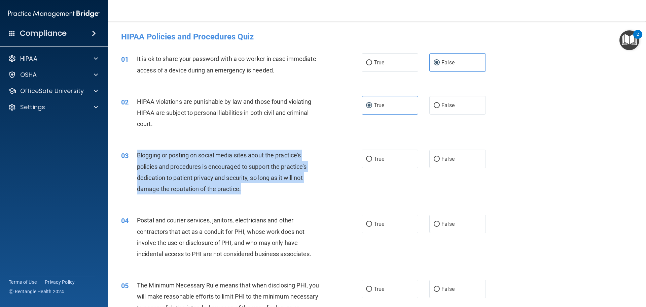
drag, startPoint x: 250, startPoint y: 193, endPoint x: 135, endPoint y: 162, distance: 118.5
click at [135, 97] on div "03 Blogging or posting on social media sites about the practice’s policies and …" at bounding box center [241, 173] width 261 height 48
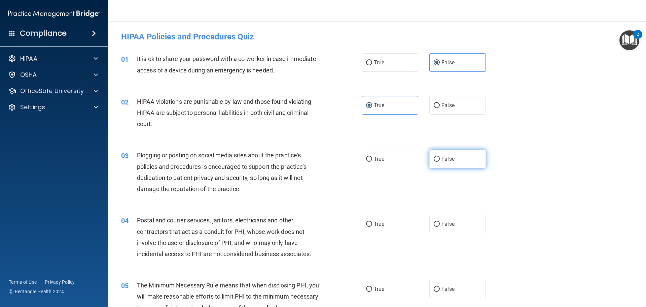
click at [255, 97] on label "False" at bounding box center [457, 158] width 57 height 19
click at [255, 97] on input "False" at bounding box center [437, 159] width 6 height 5
radio input "true"
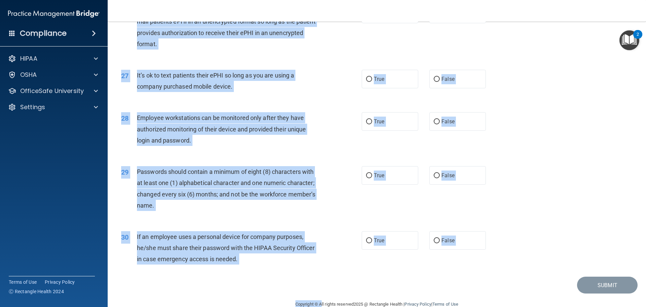
scroll to position [1383, 0]
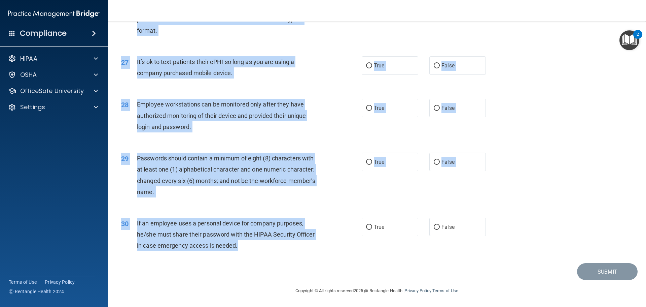
drag, startPoint x: 119, startPoint y: 58, endPoint x: 256, endPoint y: 251, distance: 236.8
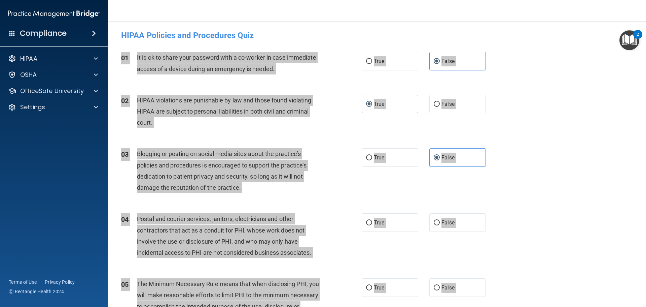
scroll to position [0, 0]
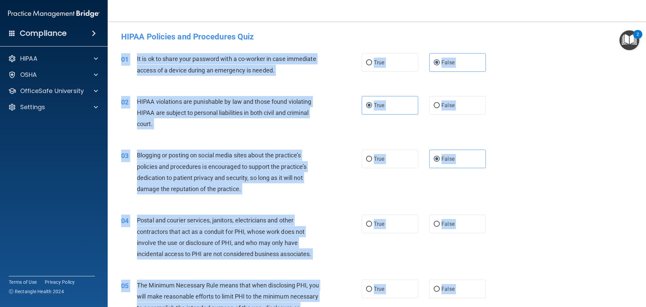
click at [255, 97] on div "02 HIPAA violations are punishable by law and those found violating HIPAA are s…" at bounding box center [377, 115] width 522 height 54
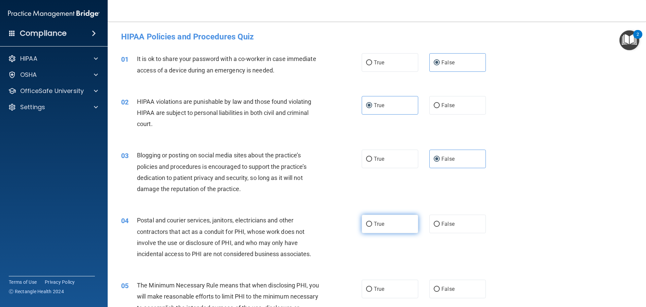
click at [255, 97] on label "True" at bounding box center [390, 223] width 57 height 19
click at [255, 97] on input "True" at bounding box center [369, 223] width 6 height 5
radio input "true"
click at [255, 97] on label "False" at bounding box center [457, 288] width 57 height 19
click at [255, 97] on input "False" at bounding box center [437, 288] width 6 height 5
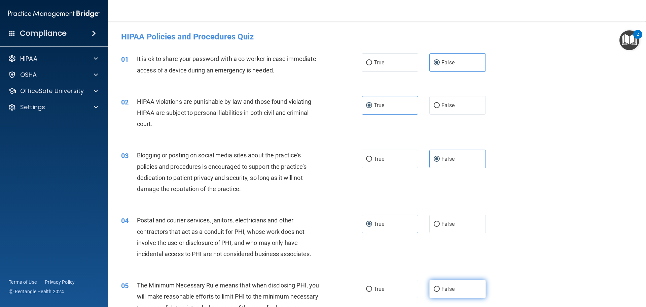
radio input "true"
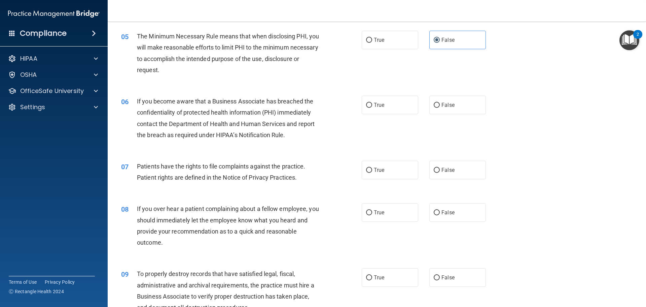
scroll to position [269, 0]
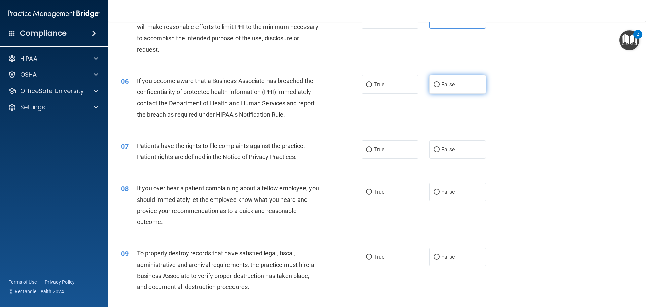
click at [255, 89] on label "False" at bounding box center [457, 84] width 57 height 19
click at [255, 87] on input "False" at bounding box center [437, 84] width 6 height 5
radio input "true"
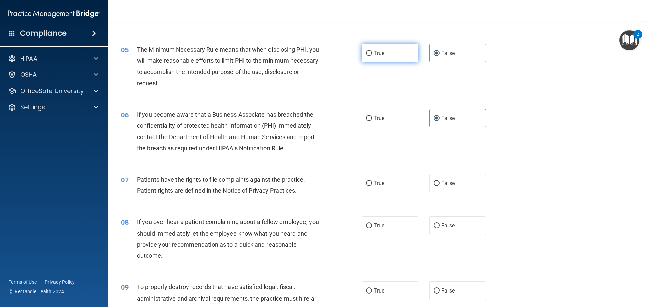
click at [255, 54] on label "True" at bounding box center [390, 53] width 57 height 19
click at [255, 54] on input "True" at bounding box center [369, 53] width 6 height 5
radio input "true"
radio input "false"
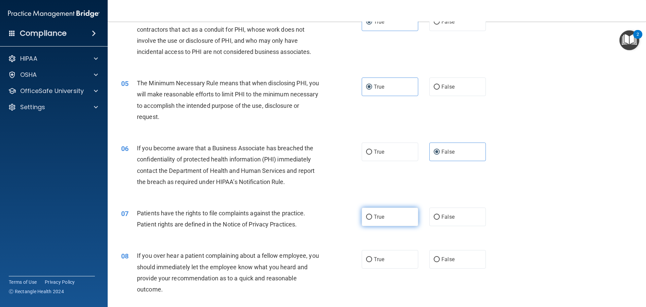
click at [255, 97] on label "True" at bounding box center [390, 216] width 57 height 19
click at [255, 97] on input "True" at bounding box center [369, 216] width 6 height 5
radio input "true"
click at [255, 97] on label "False" at bounding box center [457, 259] width 57 height 19
click at [255, 97] on input "False" at bounding box center [437, 259] width 6 height 5
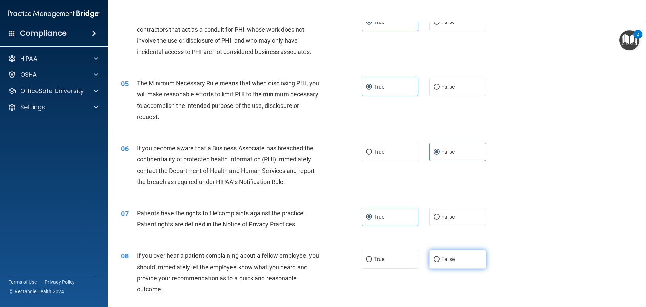
radio input "true"
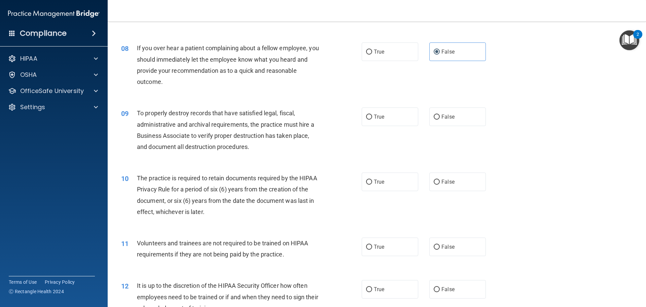
scroll to position [438, 0]
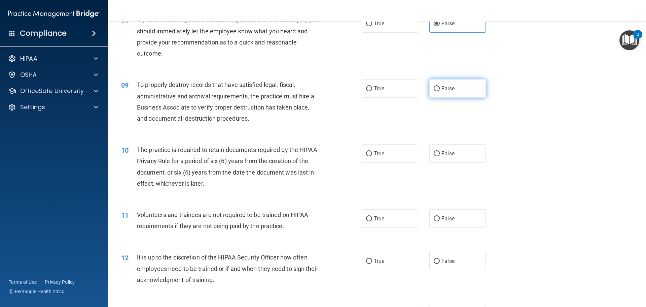
click at [255, 91] on span "False" at bounding box center [448, 88] width 13 height 6
click at [255, 91] on input "False" at bounding box center [437, 88] width 6 height 5
radio input "true"
click at [255, 97] on label "True" at bounding box center [390, 153] width 57 height 19
click at [255, 97] on input "True" at bounding box center [369, 153] width 6 height 5
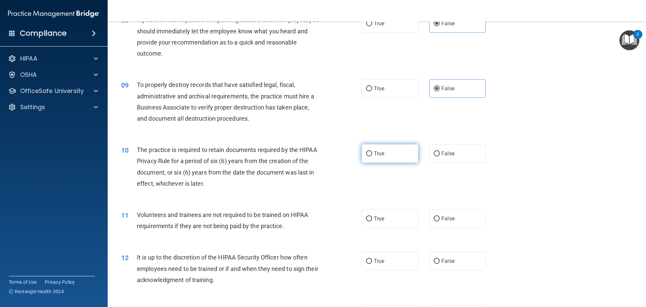
radio input "true"
click at [255, 97] on div "11 Volunteers and trainees are not required to be trained on HIPAA requirements…" at bounding box center [377, 222] width 522 height 42
click at [255, 97] on label "False" at bounding box center [457, 218] width 57 height 19
click at [255, 97] on input "False" at bounding box center [437, 218] width 6 height 5
radio input "true"
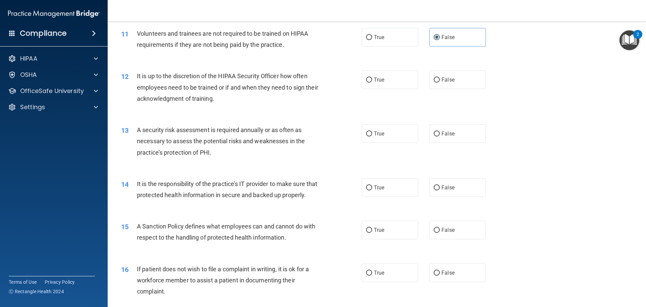
scroll to position [639, 0]
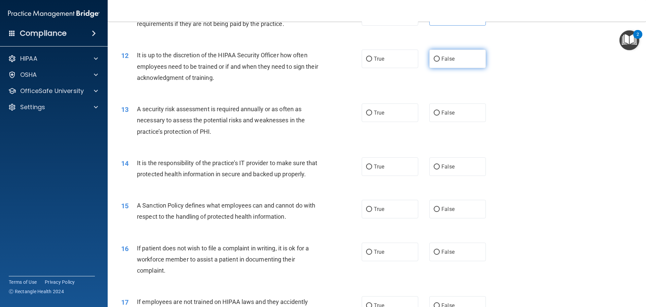
click at [255, 61] on label "False" at bounding box center [457, 58] width 57 height 19
click at [255, 61] on input "False" at bounding box center [437, 59] width 6 height 5
radio input "true"
click at [255, 97] on label "True" at bounding box center [390, 112] width 57 height 19
click at [255, 97] on input "True" at bounding box center [369, 112] width 6 height 5
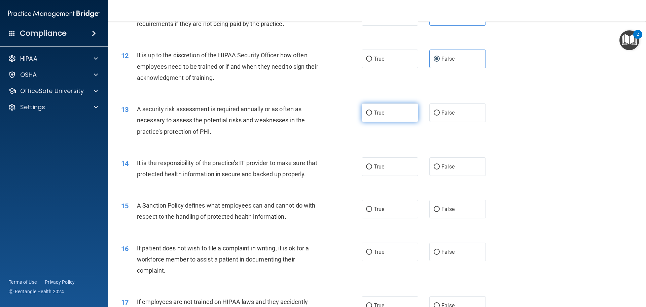
radio input "true"
click at [255, 97] on label "False" at bounding box center [457, 166] width 57 height 19
click at [255, 97] on input "False" at bounding box center [437, 166] width 6 height 5
radio input "true"
click at [255, 97] on label "True" at bounding box center [390, 209] width 57 height 19
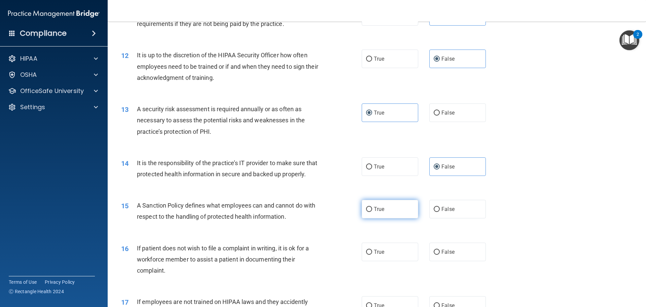
click at [255, 97] on input "True" at bounding box center [369, 209] width 6 height 5
radio input "true"
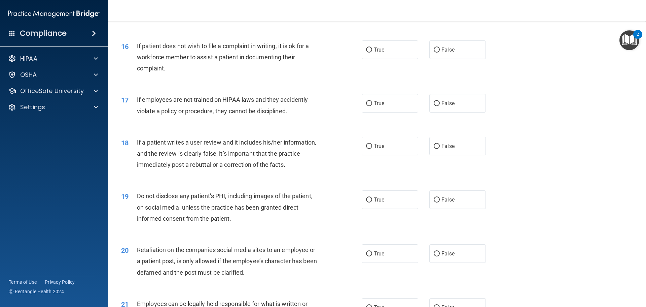
scroll to position [875, 0]
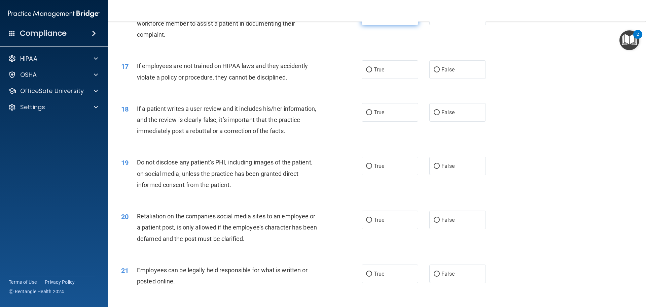
click at [255, 25] on label "True" at bounding box center [390, 16] width 57 height 19
click at [255, 19] on input "True" at bounding box center [369, 16] width 6 height 5
radio input "true"
click at [255, 79] on label "False" at bounding box center [457, 69] width 57 height 19
click at [255, 72] on input "False" at bounding box center [437, 69] width 6 height 5
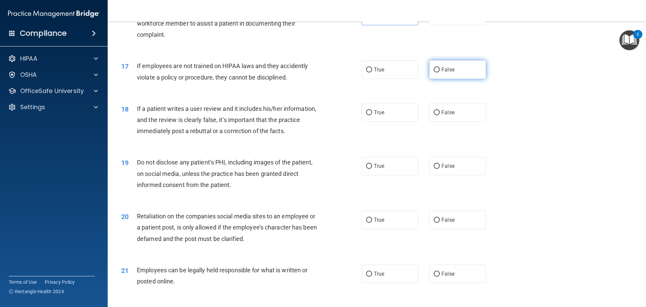
radio input "true"
click at [255, 97] on span "False" at bounding box center [448, 112] width 13 height 6
click at [255, 97] on input "False" at bounding box center [437, 112] width 6 height 5
radio input "true"
click at [255, 97] on label "True" at bounding box center [390, 166] width 57 height 19
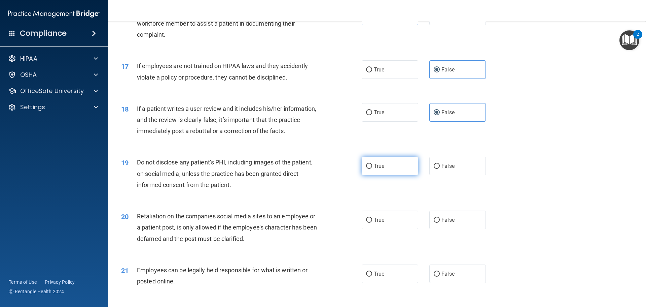
click at [255, 97] on input "True" at bounding box center [369, 166] width 6 height 5
radio input "true"
click at [255, 97] on span "False" at bounding box center [448, 219] width 13 height 6
click at [255, 97] on input "False" at bounding box center [437, 219] width 6 height 5
radio input "true"
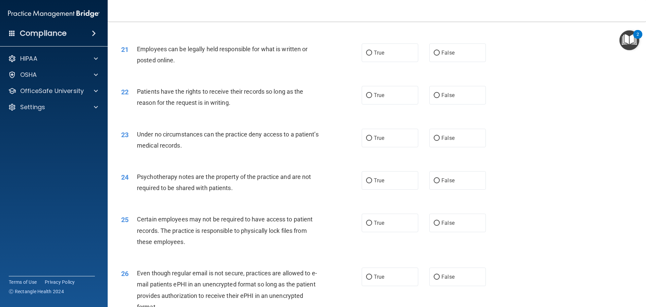
scroll to position [1111, 0]
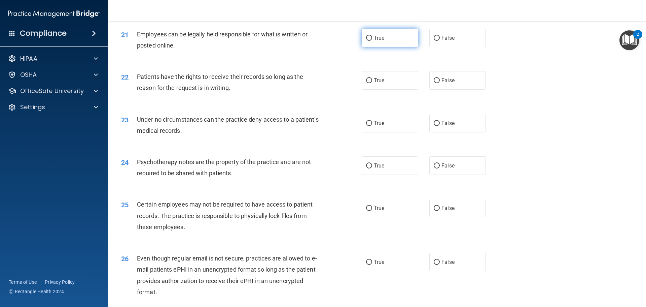
click at [255, 47] on label "True" at bounding box center [390, 38] width 57 height 19
click at [255, 41] on input "True" at bounding box center [369, 38] width 6 height 5
radio input "true"
click at [255, 90] on label "True" at bounding box center [390, 80] width 57 height 19
click at [255, 83] on input "True" at bounding box center [369, 80] width 6 height 5
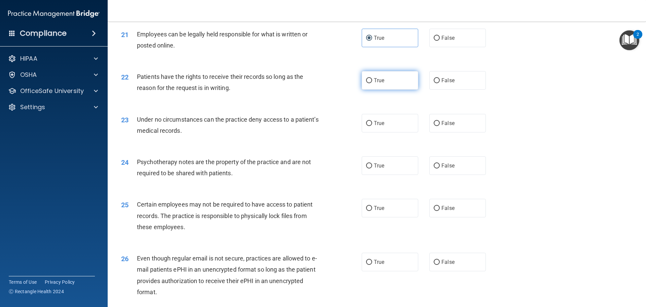
radio input "true"
click at [255, 97] on label "False" at bounding box center [457, 123] width 57 height 19
click at [255, 97] on input "False" at bounding box center [437, 123] width 6 height 5
radio input "true"
click at [255, 97] on label "True" at bounding box center [390, 165] width 57 height 19
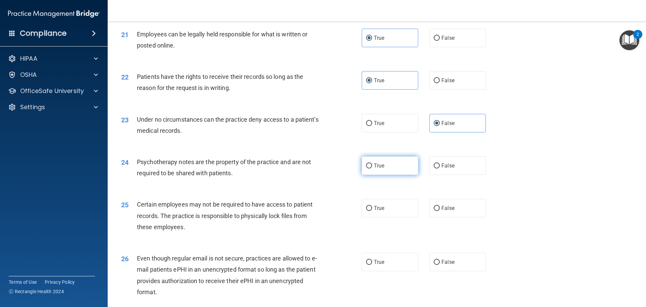
click at [255, 97] on input "True" at bounding box center [369, 165] width 6 height 5
radio input "true"
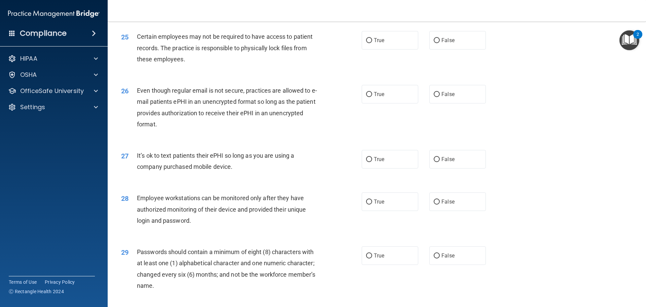
scroll to position [1279, 0]
click at [255, 49] on label "True" at bounding box center [390, 39] width 57 height 19
click at [255, 42] on input "True" at bounding box center [369, 39] width 6 height 5
radio input "true"
click at [255, 97] on label "True" at bounding box center [390, 93] width 57 height 19
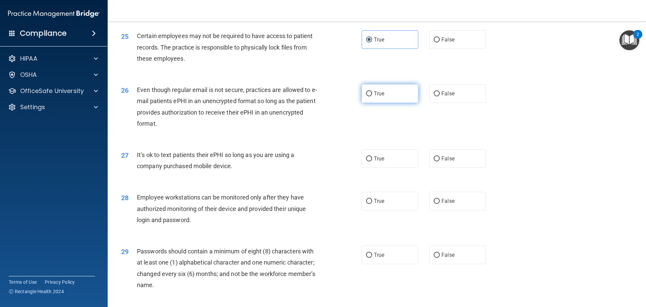
click at [255, 96] on input "True" at bounding box center [369, 93] width 6 height 5
radio input "true"
click at [255, 97] on label "False" at bounding box center [457, 158] width 57 height 19
click at [255, 97] on input "False" at bounding box center [437, 158] width 6 height 5
radio input "true"
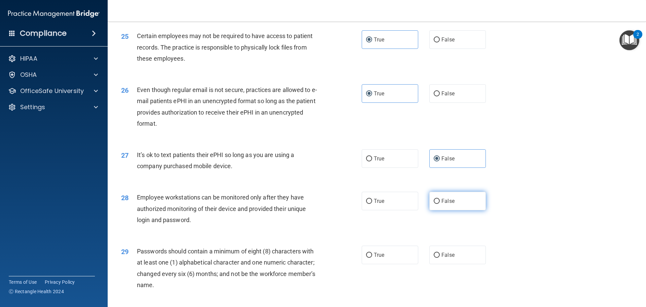
click at [255, 97] on label "False" at bounding box center [457, 201] width 57 height 19
click at [255, 97] on input "False" at bounding box center [437, 201] width 6 height 5
radio input "true"
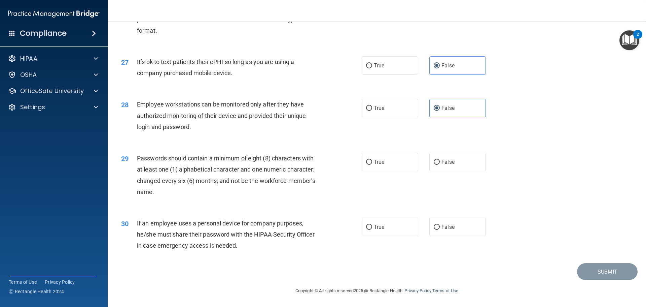
scroll to position [1380, 0]
click at [255, 97] on label "True" at bounding box center [390, 161] width 57 height 19
click at [255, 97] on input "True" at bounding box center [369, 162] width 6 height 5
radio input "true"
click at [255, 97] on label "False" at bounding box center [457, 226] width 57 height 19
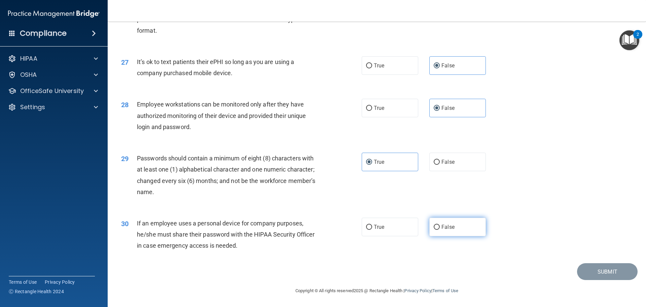
click at [255, 97] on input "False" at bounding box center [437, 226] width 6 height 5
radio input "true"
click at [255, 97] on button "Submit" at bounding box center [607, 271] width 61 height 17
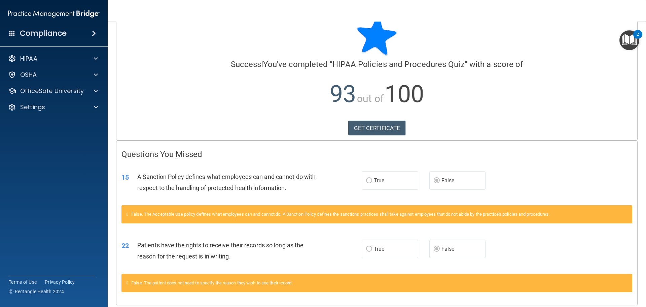
scroll to position [34, 0]
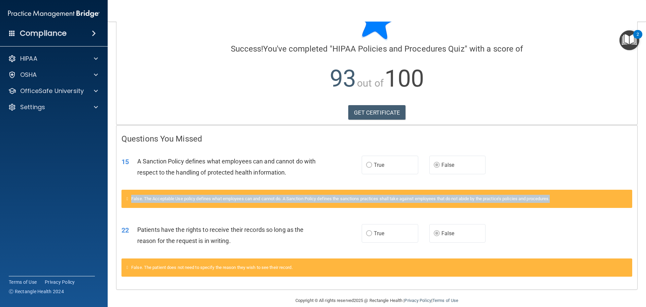
drag, startPoint x: 134, startPoint y: 200, endPoint x: 576, endPoint y: 198, distance: 441.9
click at [255, 97] on div "False. The Acceptable Use policy defines what employees can and cannot do. A Sa…" at bounding box center [376, 198] width 511 height 18
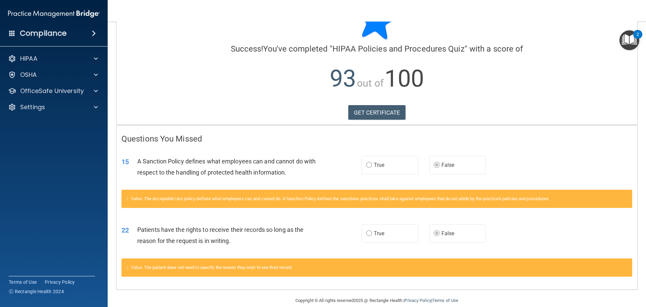
click at [255, 97] on div "22 Patients have the rights to receive their records so long as the reason for …" at bounding box center [241, 237] width 260 height 26
drag, startPoint x: 134, startPoint y: 268, endPoint x: 393, endPoint y: 268, distance: 259.2
click at [255, 97] on div "False. The patient does not need to specify the reason they wish to see their r…" at bounding box center [376, 267] width 511 height 18
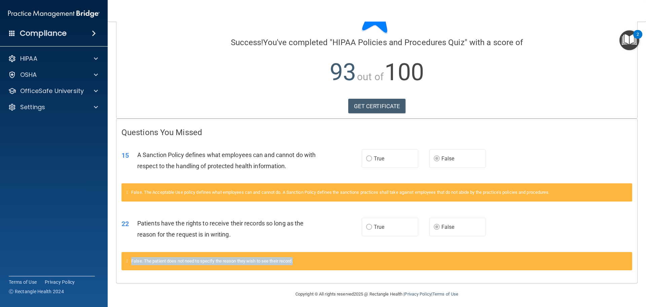
scroll to position [43, 0]
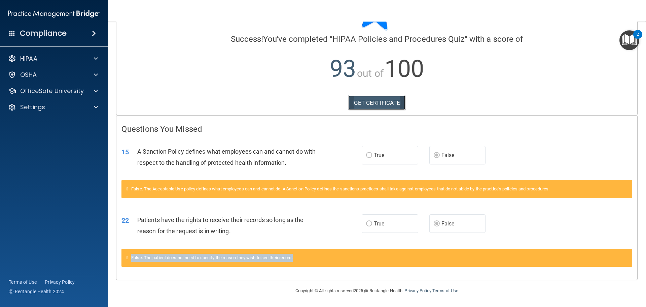
click at [255, 97] on link "GET CERTIFICATE" at bounding box center [377, 102] width 58 height 15
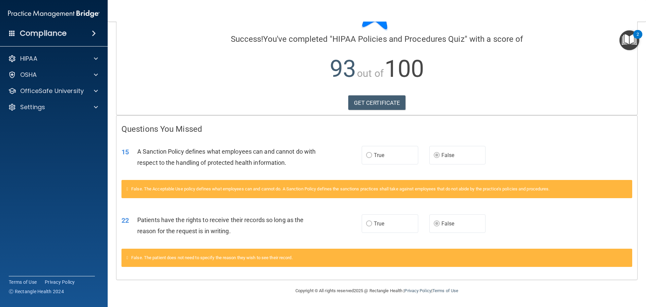
click at [54, 29] on h4 "Compliance" at bounding box center [43, 33] width 47 height 9
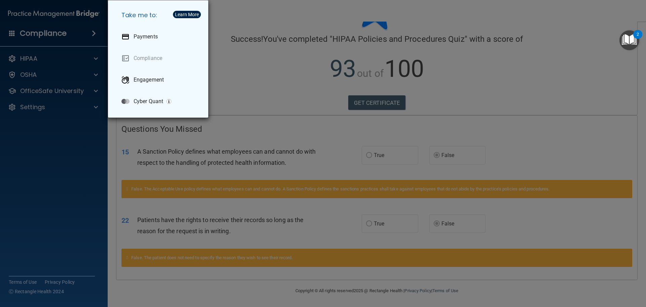
click at [58, 34] on div "Take me to: Payments Compliance Engagement Cyber Quant" at bounding box center [323, 153] width 646 height 307
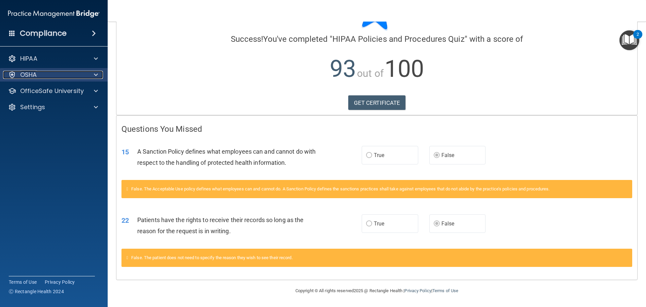
click at [29, 74] on p "OSHA" at bounding box center [28, 75] width 17 height 8
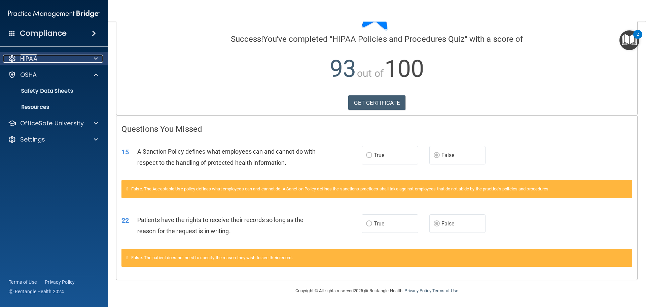
click at [94, 56] on span at bounding box center [96, 59] width 4 height 8
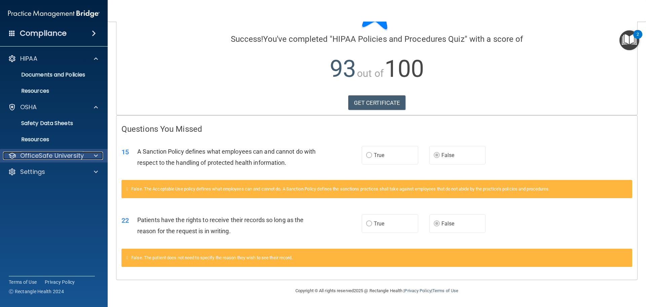
click at [96, 97] on span at bounding box center [96, 155] width 4 height 8
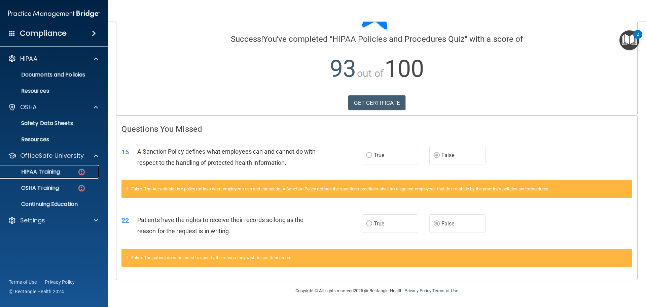
click at [50, 97] on p "HIPAA Training" at bounding box center [32, 171] width 56 height 7
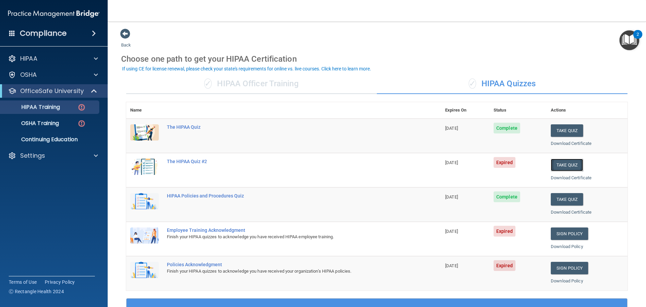
click at [255, 97] on button "Take Quiz" at bounding box center [567, 165] width 32 height 12
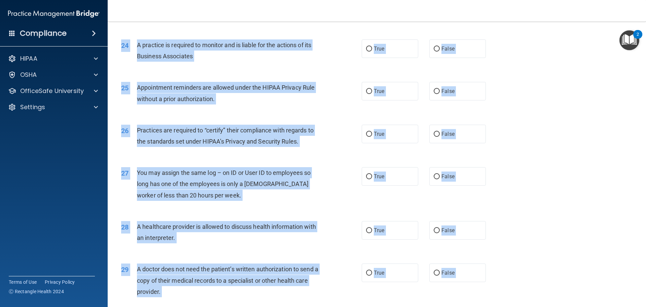
scroll to position [1260, 0]
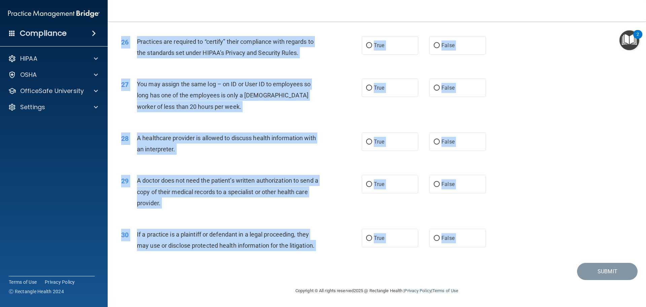
drag, startPoint x: 119, startPoint y: 60, endPoint x: 505, endPoint y: 268, distance: 438.1
click at [255, 97] on div "29 A doctor does not need the patient’s written authorization to send a copy of…" at bounding box center [377, 193] width 522 height 54
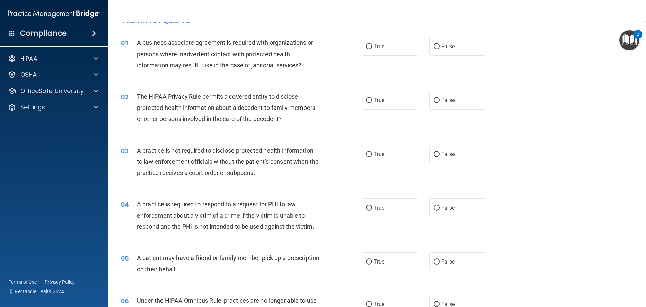
scroll to position [0, 0]
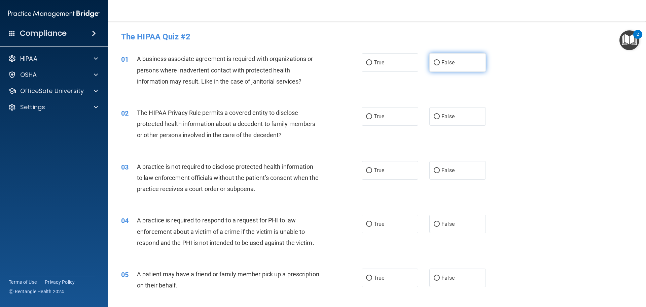
click at [255, 62] on label "False" at bounding box center [457, 62] width 57 height 19
click at [255, 62] on input "False" at bounding box center [437, 62] width 6 height 5
radio input "true"
click at [255, 97] on label "True" at bounding box center [390, 116] width 57 height 19
click at [255, 97] on input "True" at bounding box center [369, 116] width 6 height 5
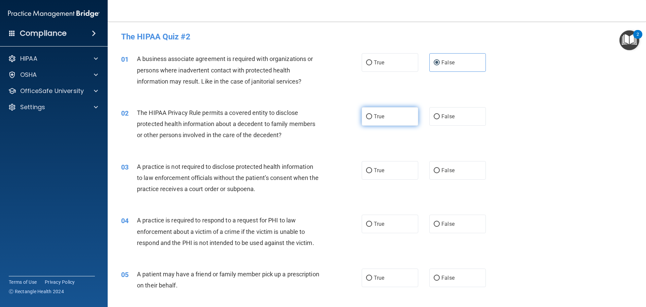
radio input "true"
click at [255, 97] on label "False" at bounding box center [457, 170] width 57 height 19
click at [255, 97] on input "False" at bounding box center [437, 170] width 6 height 5
radio input "true"
click at [255, 97] on label "True" at bounding box center [390, 223] width 57 height 19
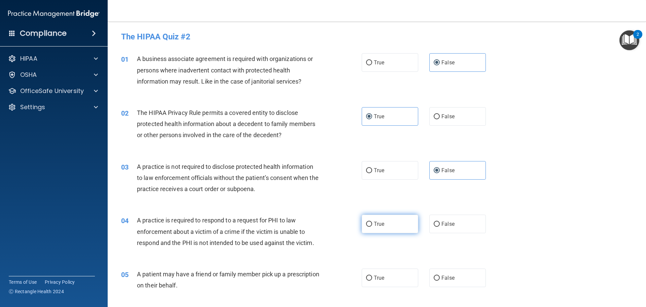
click at [255, 97] on input "True" at bounding box center [369, 223] width 6 height 5
radio input "true"
click at [255, 97] on label "True" at bounding box center [390, 277] width 57 height 19
click at [255, 97] on input "True" at bounding box center [369, 277] width 6 height 5
radio input "true"
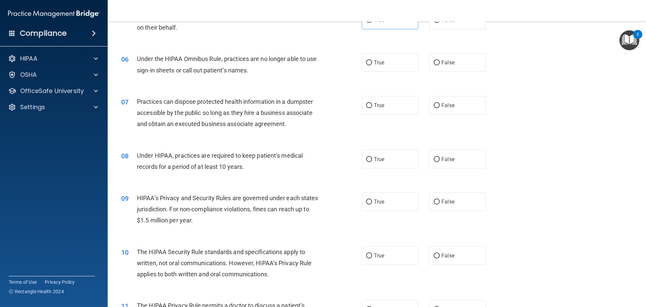
scroll to position [269, 0]
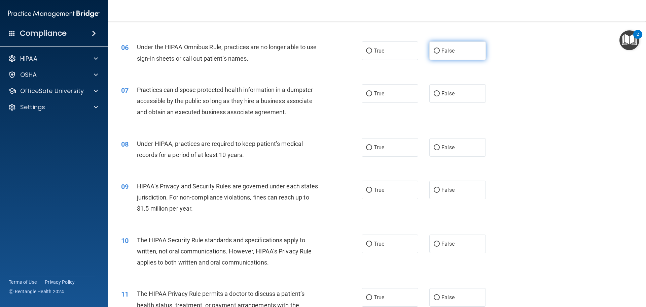
click at [255, 58] on label "False" at bounding box center [457, 50] width 57 height 19
click at [255, 54] on input "False" at bounding box center [437, 50] width 6 height 5
radio input "true"
click at [255, 91] on label "False" at bounding box center [457, 93] width 57 height 19
click at [255, 91] on input "False" at bounding box center [437, 93] width 6 height 5
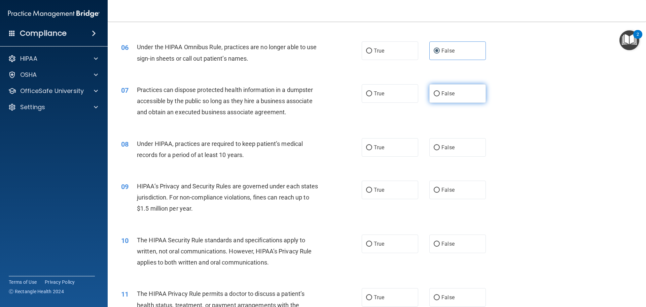
radio input "true"
click at [255, 97] on label "False" at bounding box center [457, 147] width 57 height 19
click at [255, 97] on input "False" at bounding box center [437, 147] width 6 height 5
radio input "true"
click at [255, 97] on label "True" at bounding box center [390, 189] width 57 height 19
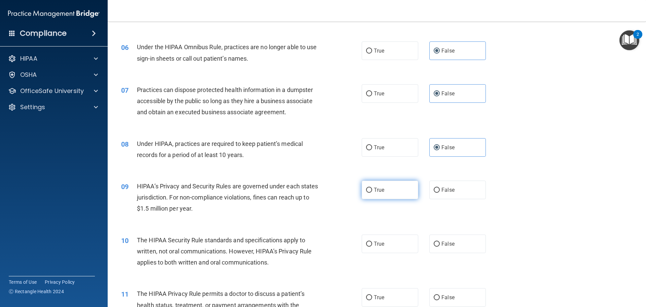
click at [255, 97] on input "True" at bounding box center [369, 189] width 6 height 5
radio input "true"
click at [255, 97] on label "True" at bounding box center [390, 243] width 57 height 19
click at [255, 97] on input "True" at bounding box center [369, 243] width 6 height 5
radio input "true"
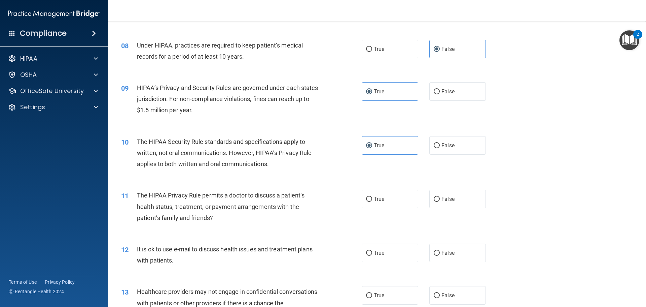
scroll to position [370, 0]
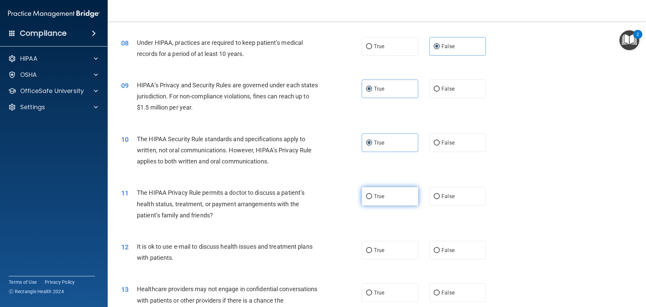
click at [255, 97] on label "True" at bounding box center [390, 196] width 57 height 19
click at [255, 97] on input "True" at bounding box center [369, 196] width 6 height 5
radio input "true"
click at [255, 97] on label "True" at bounding box center [390, 250] width 57 height 19
click at [255, 97] on input "True" at bounding box center [369, 250] width 6 height 5
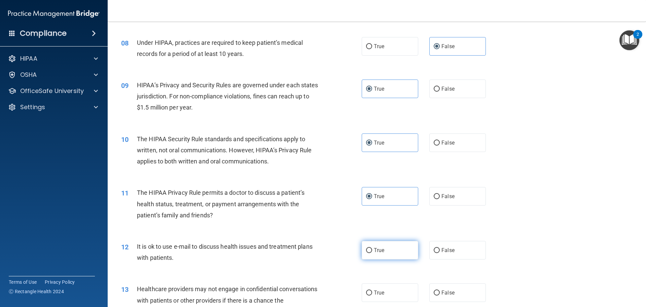
radio input "true"
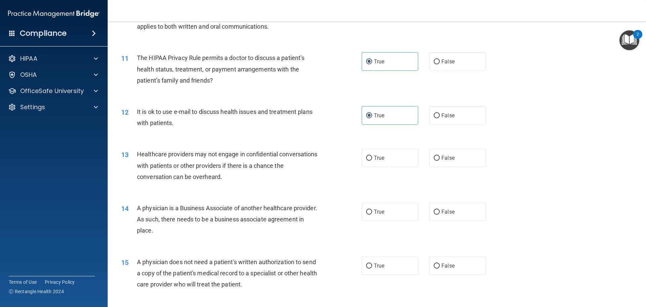
scroll to position [538, 0]
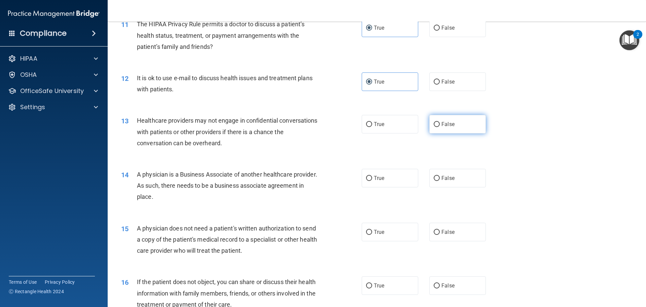
click at [255, 97] on span "False" at bounding box center [448, 124] width 13 height 6
click at [255, 97] on input "False" at bounding box center [437, 124] width 6 height 5
radio input "true"
click at [255, 97] on label "False" at bounding box center [457, 178] width 57 height 19
click at [255, 97] on input "False" at bounding box center [437, 178] width 6 height 5
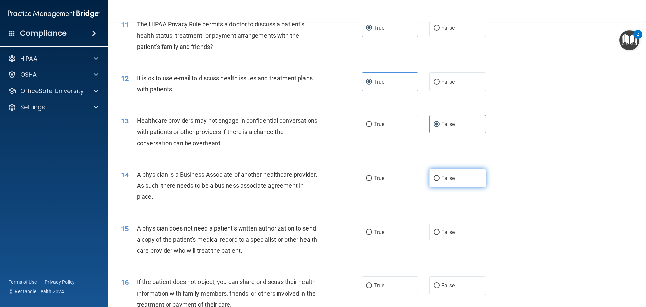
radio input "true"
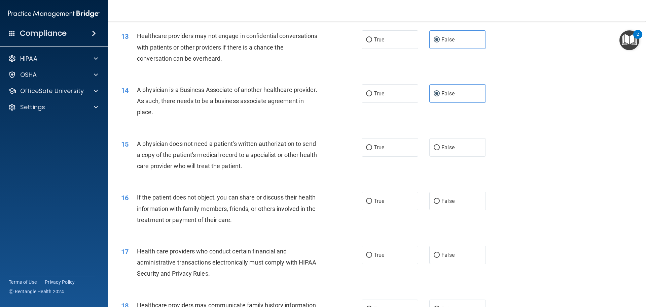
scroll to position [639, 0]
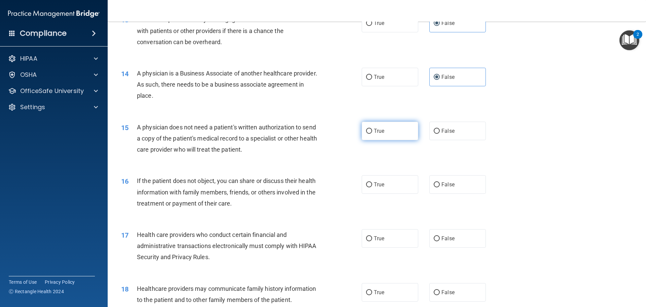
click at [255, 97] on label "True" at bounding box center [390, 130] width 57 height 19
click at [255, 97] on input "True" at bounding box center [369, 131] width 6 height 5
radio input "true"
click at [255, 97] on label "True" at bounding box center [390, 184] width 57 height 19
click at [255, 97] on input "True" at bounding box center [369, 184] width 6 height 5
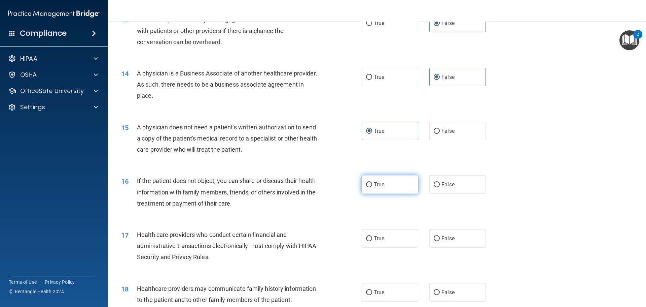
radio input "true"
click at [255, 97] on label "True" at bounding box center [390, 238] width 57 height 19
click at [255, 97] on input "True" at bounding box center [369, 238] width 6 height 5
radio input "true"
click at [255, 97] on label "False" at bounding box center [457, 292] width 57 height 19
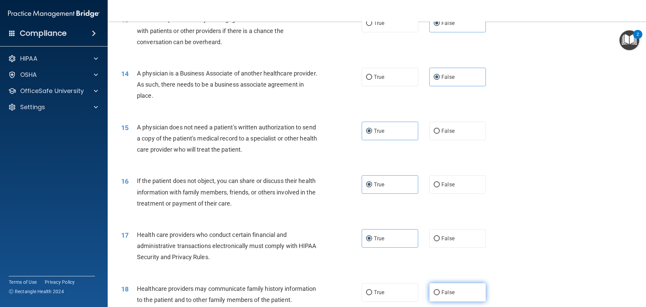
click at [255, 97] on input "False" at bounding box center [437, 292] width 6 height 5
radio input "true"
drag, startPoint x: 512, startPoint y: 218, endPoint x: 516, endPoint y: 217, distance: 3.8
click at [255, 97] on div "16 If the patient does not object, you can share or discuss their health inform…" at bounding box center [377, 194] width 522 height 54
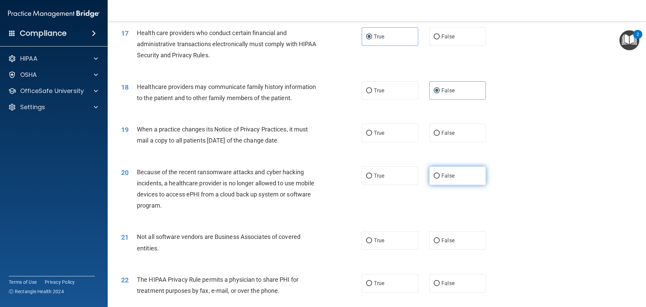
scroll to position [841, 0]
click at [255, 97] on label "False" at bounding box center [457, 132] width 57 height 19
click at [255, 97] on input "False" at bounding box center [437, 132] width 6 height 5
radio input "true"
click at [255, 97] on label "False" at bounding box center [457, 175] width 57 height 19
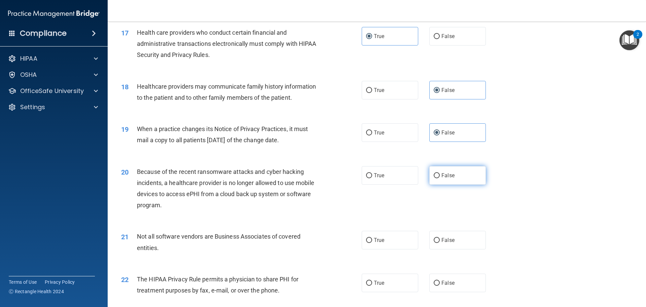
click at [255, 97] on input "False" at bounding box center [437, 175] width 6 height 5
radio input "true"
click at [255, 97] on label "True" at bounding box center [390, 240] width 57 height 19
click at [255, 97] on input "True" at bounding box center [369, 240] width 6 height 5
radio input "true"
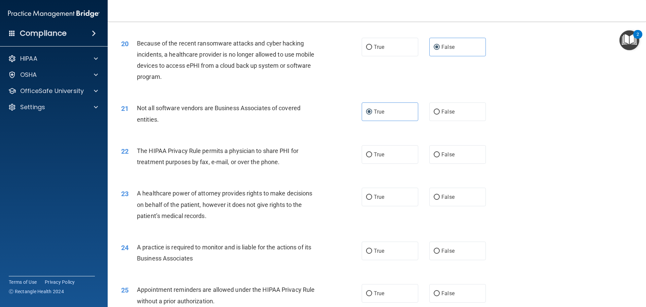
scroll to position [1010, 0]
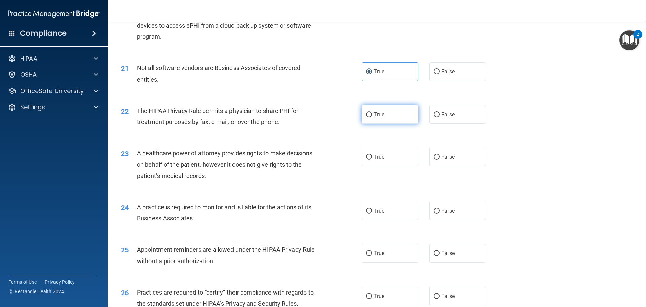
click at [255, 97] on label "True" at bounding box center [390, 114] width 57 height 19
click at [255, 97] on input "True" at bounding box center [369, 114] width 6 height 5
radio input "true"
click at [255, 97] on label "False" at bounding box center [457, 156] width 57 height 19
click at [255, 97] on input "False" at bounding box center [437, 156] width 6 height 5
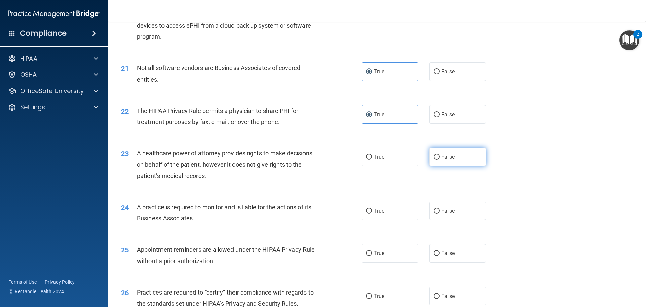
radio input "true"
click at [255, 97] on label "True" at bounding box center [390, 210] width 57 height 19
click at [255, 97] on input "True" at bounding box center [369, 210] width 6 height 5
radio input "true"
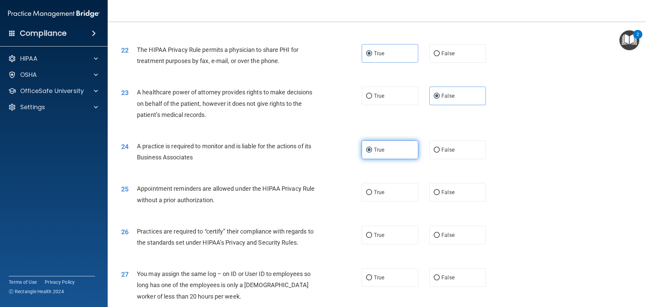
scroll to position [1077, 0]
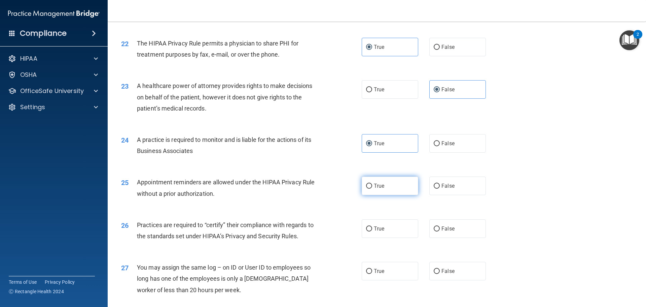
click at [255, 97] on label "True" at bounding box center [390, 185] width 57 height 19
click at [255, 97] on input "True" at bounding box center [369, 185] width 6 height 5
radio input "true"
click at [255, 97] on label "False" at bounding box center [457, 228] width 57 height 19
click at [255, 97] on input "False" at bounding box center [437, 228] width 6 height 5
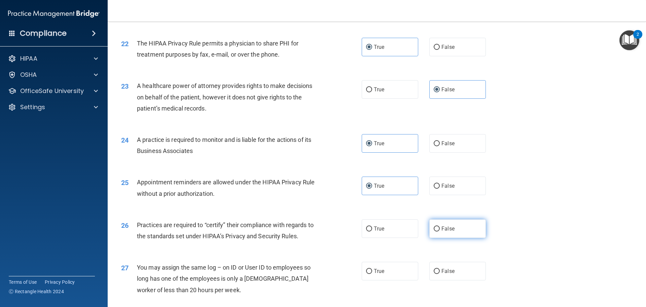
radio input "true"
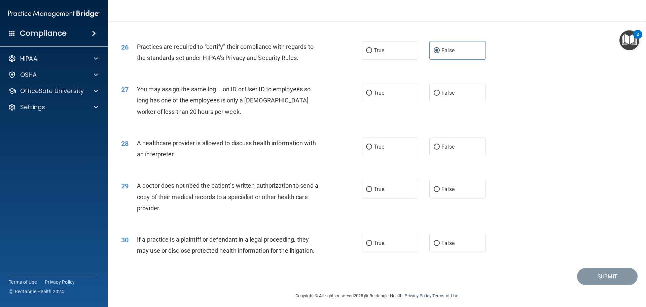
scroll to position [1260, 0]
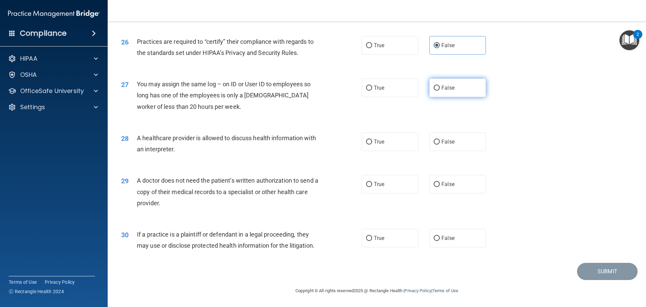
click at [255, 91] on label "False" at bounding box center [457, 87] width 57 height 19
click at [255, 91] on input "False" at bounding box center [437, 87] width 6 height 5
radio input "true"
click at [255, 97] on label "True" at bounding box center [390, 141] width 57 height 19
click at [255, 97] on input "True" at bounding box center [369, 141] width 6 height 5
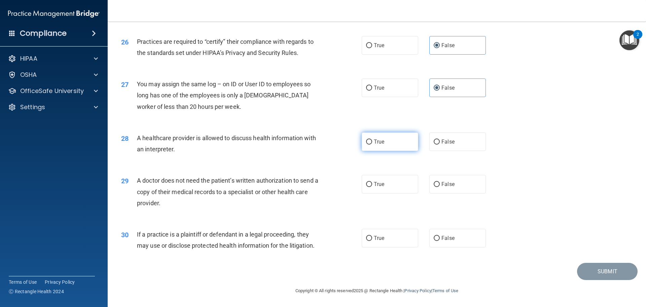
radio input "true"
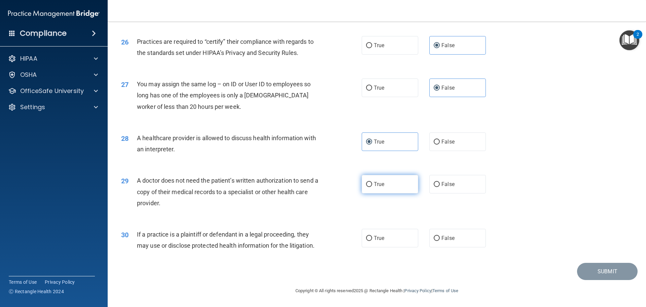
click at [255, 97] on label "True" at bounding box center [390, 184] width 57 height 19
click at [255, 97] on input "True" at bounding box center [369, 184] width 6 height 5
radio input "true"
click at [255, 97] on label "True" at bounding box center [390, 238] width 57 height 19
click at [255, 97] on input "True" at bounding box center [369, 238] width 6 height 5
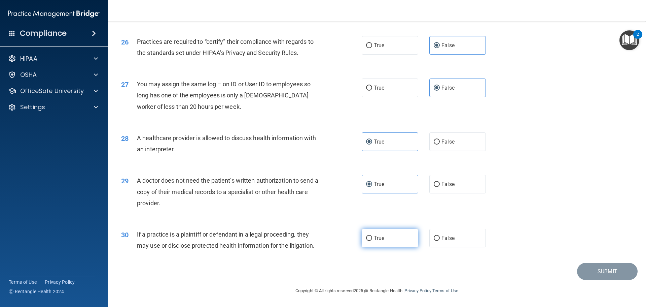
radio input "true"
click at [255, 97] on button "Submit" at bounding box center [607, 271] width 61 height 17
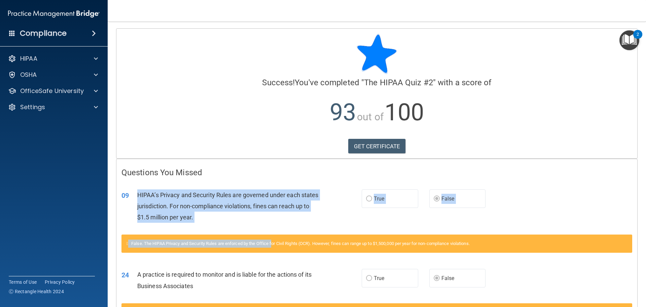
drag, startPoint x: 136, startPoint y: 195, endPoint x: 271, endPoint y: 240, distance: 141.7
click at [255, 97] on div "09 HIPAA’s Privacy and Security Rules are governed under each states jurisdicti…" at bounding box center [376, 221] width 511 height 80
click at [255, 97] on div "False. The HIPAA Privacy and Security Rules are enforced by the Office for Civi…" at bounding box center [376, 243] width 511 height 18
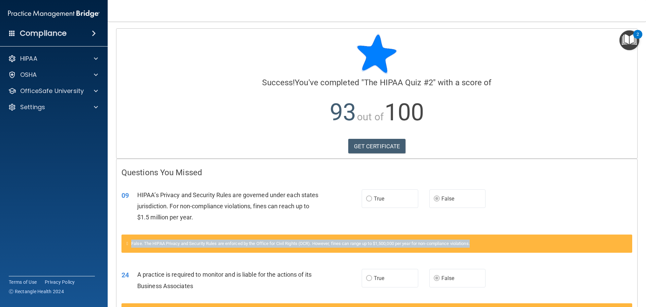
drag, startPoint x: 133, startPoint y: 244, endPoint x: 494, endPoint y: 248, distance: 361.1
click at [255, 97] on div "False. The HIPAA Privacy and Security Rules are enforced by the Office for Civi…" at bounding box center [376, 243] width 511 height 18
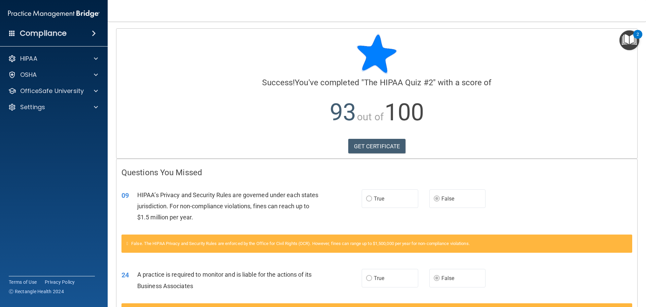
click at [255, 97] on div "HIPAA’s Privacy and Security Rules are governed under each states jurisdiction.…" at bounding box center [231, 206] width 188 height 34
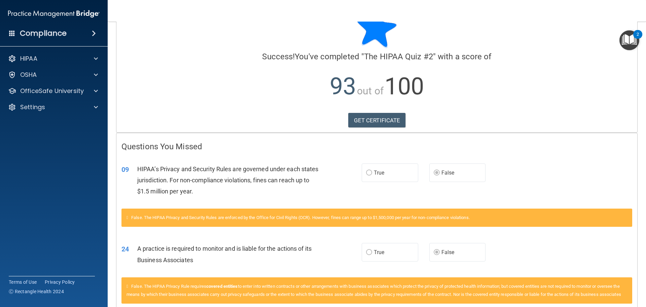
scroll to position [71, 0]
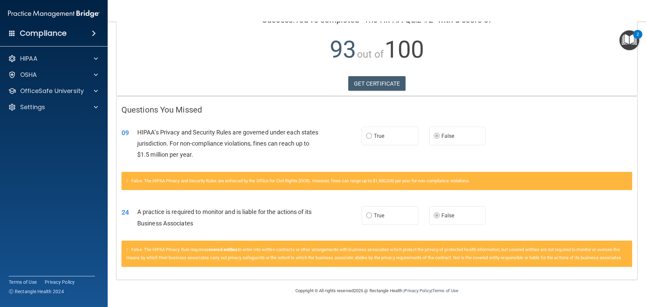
drag, startPoint x: 134, startPoint y: 241, endPoint x: 179, endPoint y: 258, distance: 48.5
click at [179, 97] on div "False. The HIPAA Privacy Rule requires covered entities to enter into written c…" at bounding box center [376, 253] width 511 height 26
click at [255, 77] on link "GET CERTIFICATE" at bounding box center [377, 83] width 58 height 15
click at [96, 51] on div "HIPAA Documents and Policies Report an Incident Business Associates Emergency P…" at bounding box center [54, 84] width 108 height 70
click at [96, 56] on span at bounding box center [96, 59] width 4 height 8
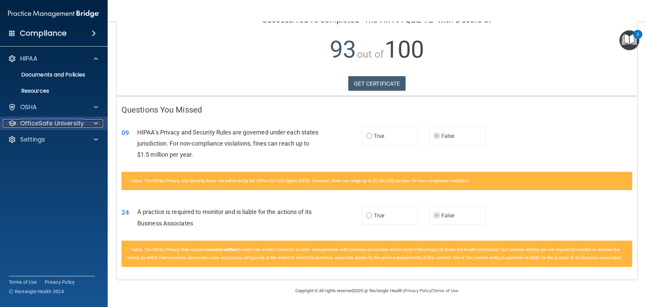
click at [44, 97] on p "OfficeSafe University" at bounding box center [52, 123] width 64 height 8
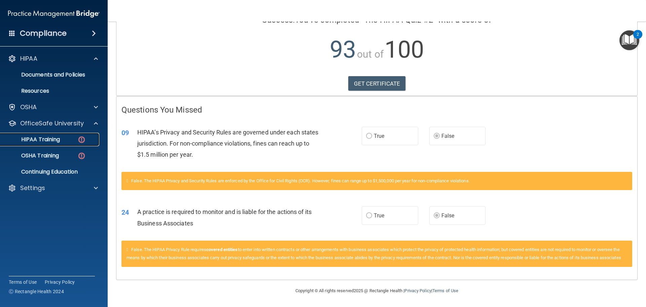
click at [55, 97] on p "HIPAA Training" at bounding box center [32, 139] width 56 height 7
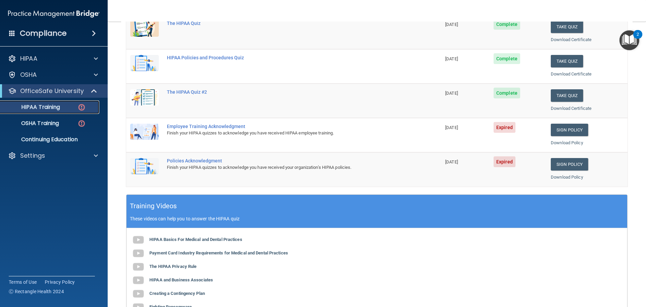
scroll to position [66, 0]
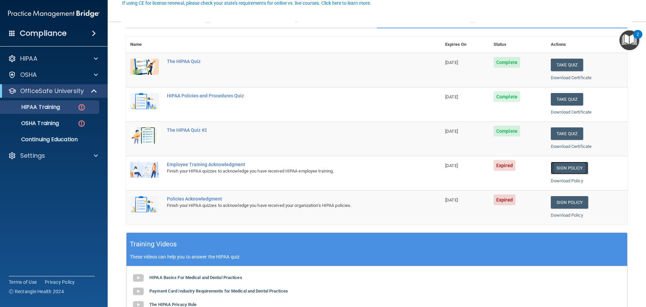
click at [255, 97] on link "Sign Policy" at bounding box center [569, 168] width 37 height 12
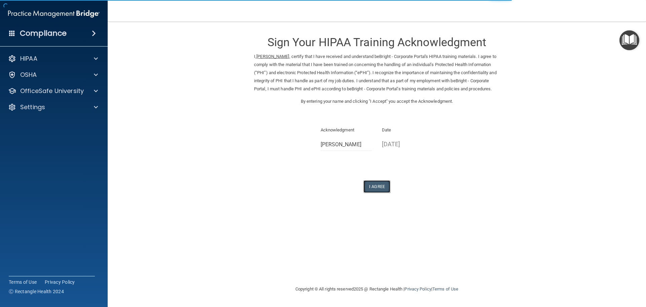
click at [378, 192] on button "I Agree" at bounding box center [376, 186] width 27 height 12
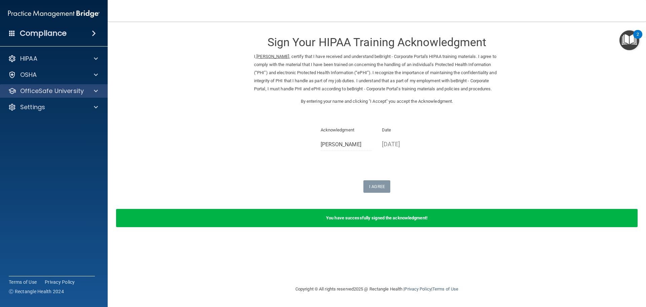
click at [80, 96] on div "OfficeSafe University" at bounding box center [54, 90] width 108 height 13
click at [99, 93] on div at bounding box center [94, 91] width 17 height 8
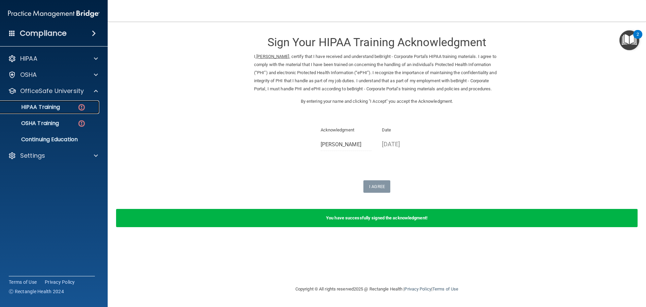
click at [42, 107] on p "HIPAA Training" at bounding box center [32, 107] width 56 height 7
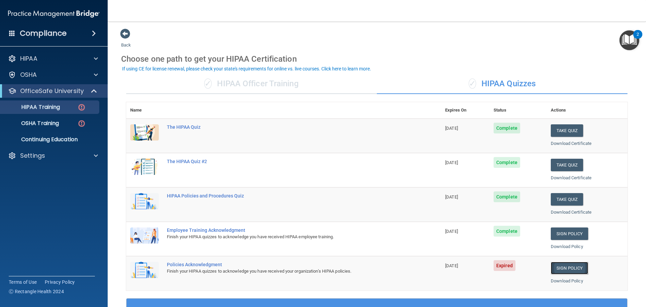
click at [561, 268] on link "Sign Policy" at bounding box center [569, 268] width 37 height 12
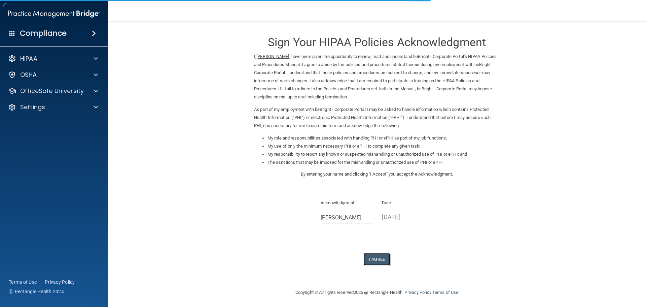
click at [379, 259] on button "I Agree" at bounding box center [376, 259] width 27 height 12
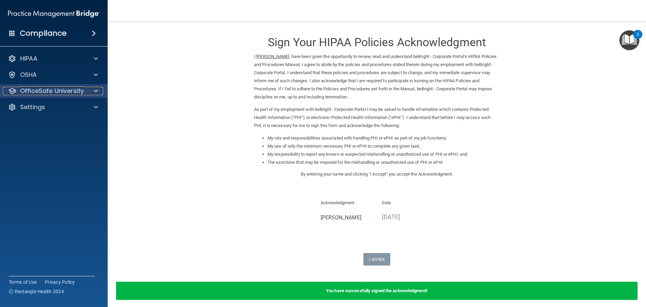
click at [93, 92] on div at bounding box center [94, 91] width 17 height 8
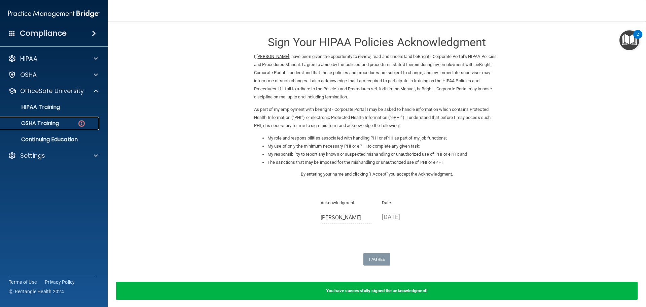
click at [44, 126] on p "OSHA Training" at bounding box center [31, 123] width 55 height 7
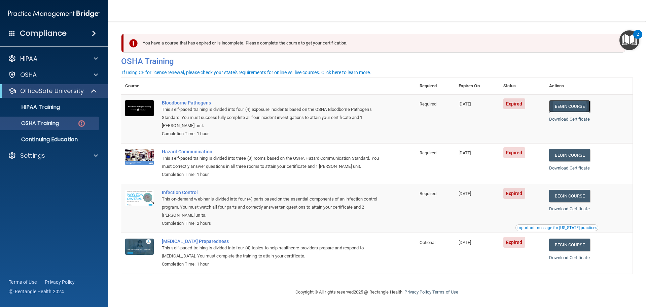
click at [567, 108] on link "Begin Course" at bounding box center [569, 106] width 41 height 12
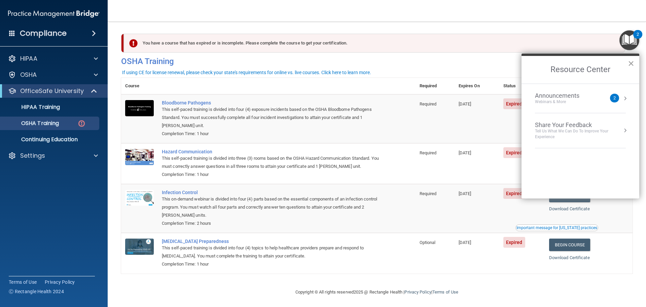
click at [631, 64] on button "×" at bounding box center [631, 63] width 6 height 11
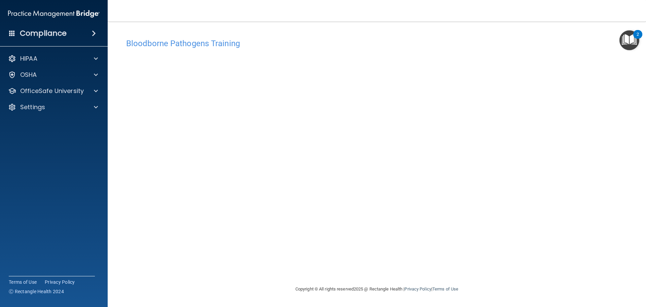
click at [634, 36] on div "2" at bounding box center [637, 34] width 9 height 9
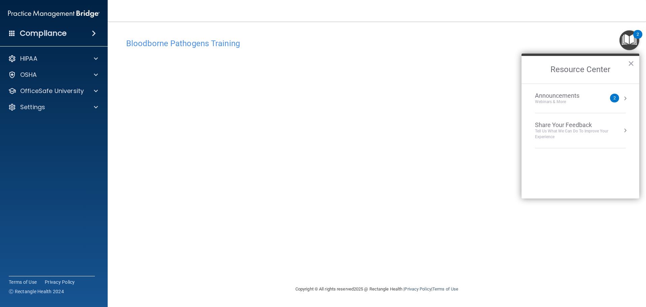
click at [562, 41] on h4 "Bloodborne Pathogens Training" at bounding box center [376, 43] width 501 height 9
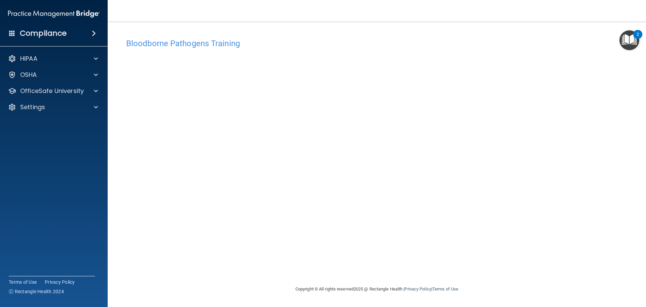
click at [292, 260] on div "Bloodborne Pathogens Training This course doesn’t expire until 07/22/2025. Are …" at bounding box center [377, 160] width 512 height 250
drag, startPoint x: 243, startPoint y: 48, endPoint x: 124, endPoint y: 51, distance: 119.5
click at [124, 51] on div "Bloodborne Pathogens Training" at bounding box center [377, 43] width 512 height 16
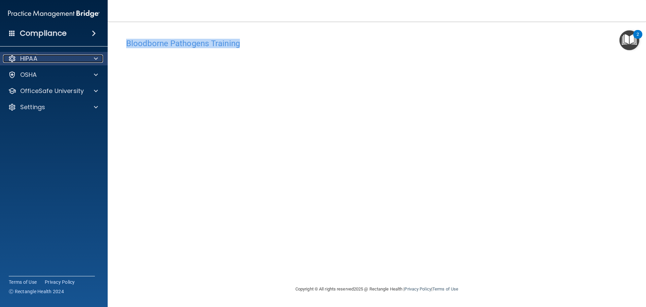
click at [100, 59] on div at bounding box center [94, 59] width 17 height 8
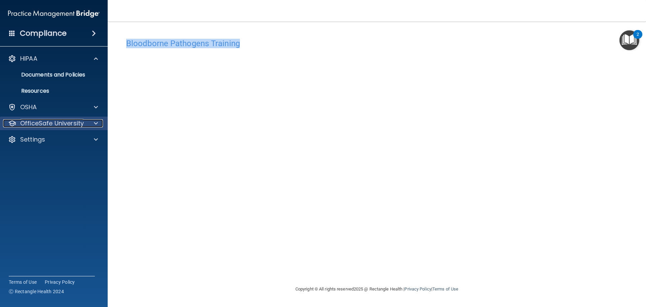
click at [97, 120] on span at bounding box center [96, 123] width 4 height 8
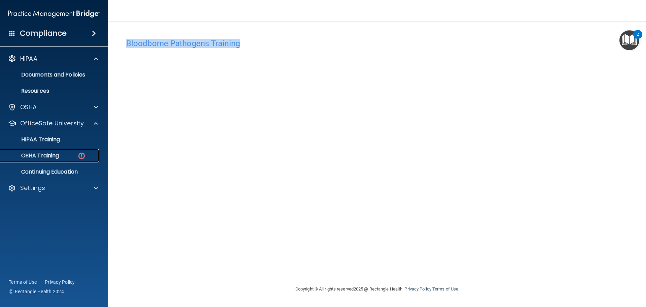
click at [29, 151] on link "OSHA Training" at bounding box center [46, 155] width 106 height 13
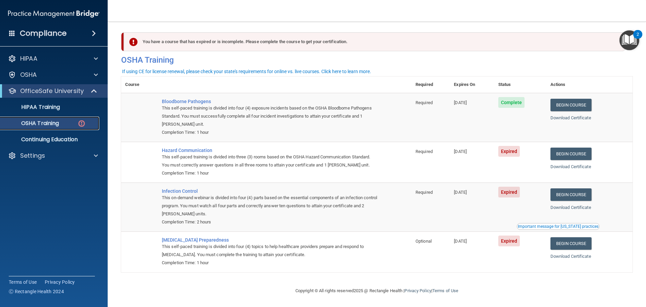
scroll to position [3, 0]
